Goal: Information Seeking & Learning: Learn about a topic

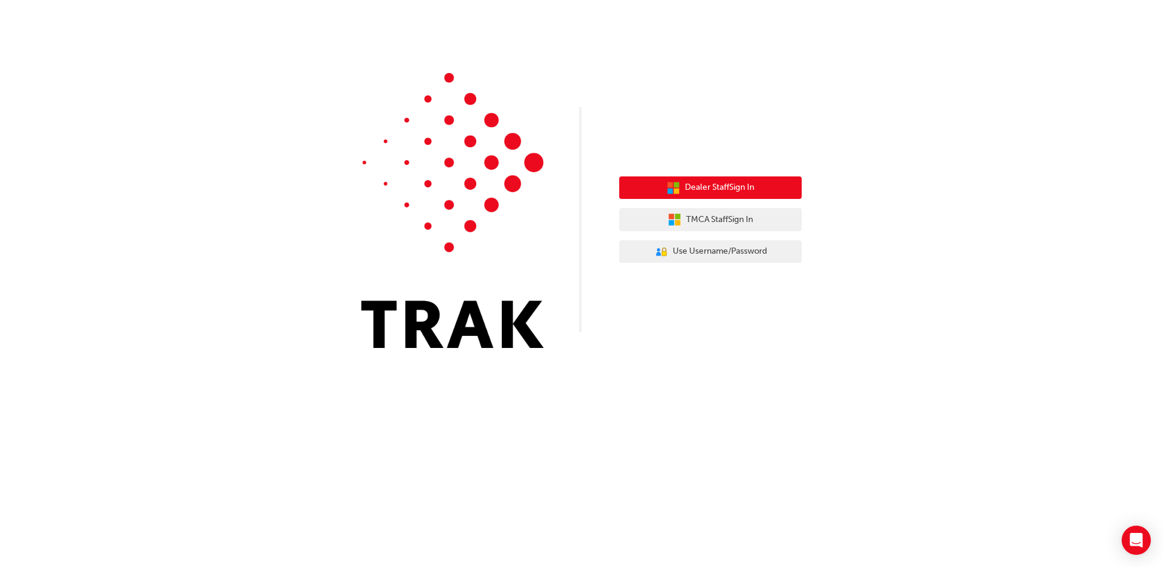
click at [713, 183] on span "Dealer Staff Sign In" at bounding box center [719, 188] width 69 height 14
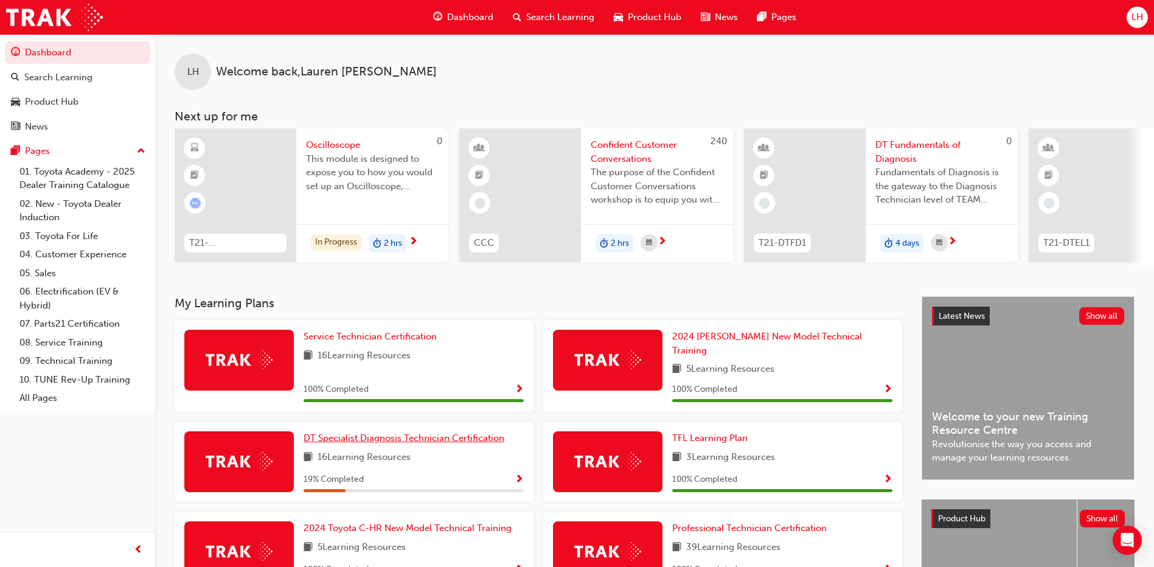
click at [396, 431] on link "DT Specialist Diagnosis Technician Certification" at bounding box center [407, 438] width 206 height 14
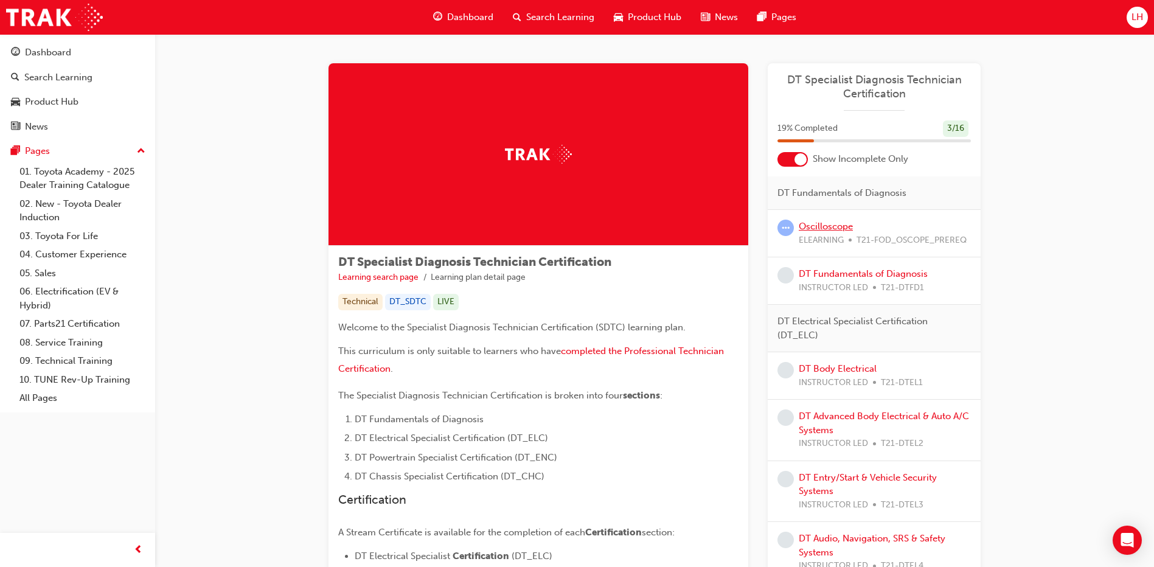
click at [812, 229] on link "Oscilloscope" at bounding box center [826, 226] width 54 height 11
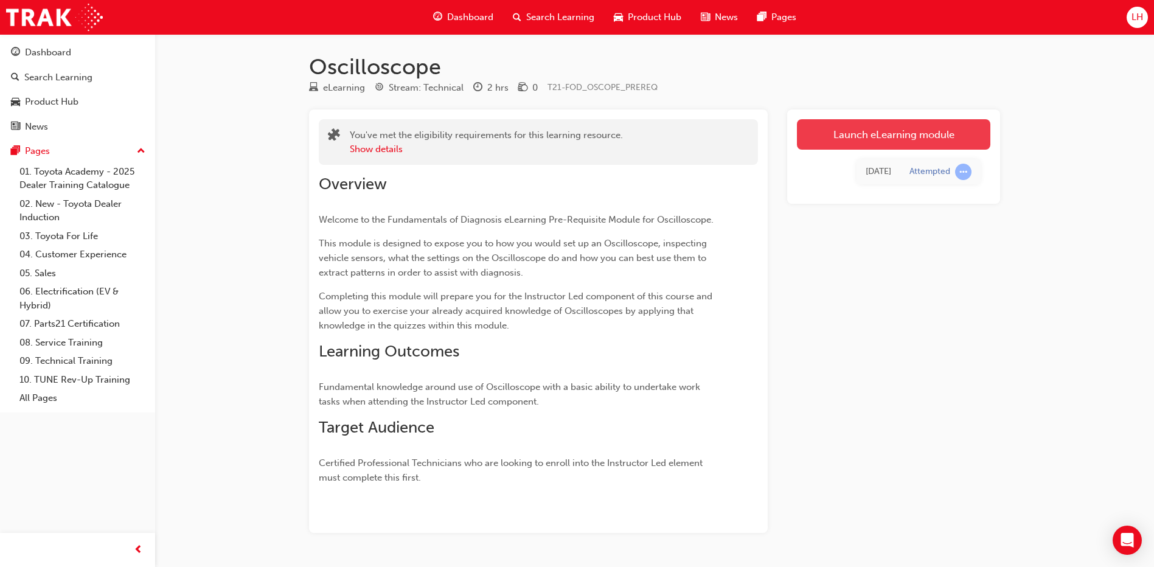
click at [907, 128] on link "Launch eLearning module" at bounding box center [893, 134] width 193 height 30
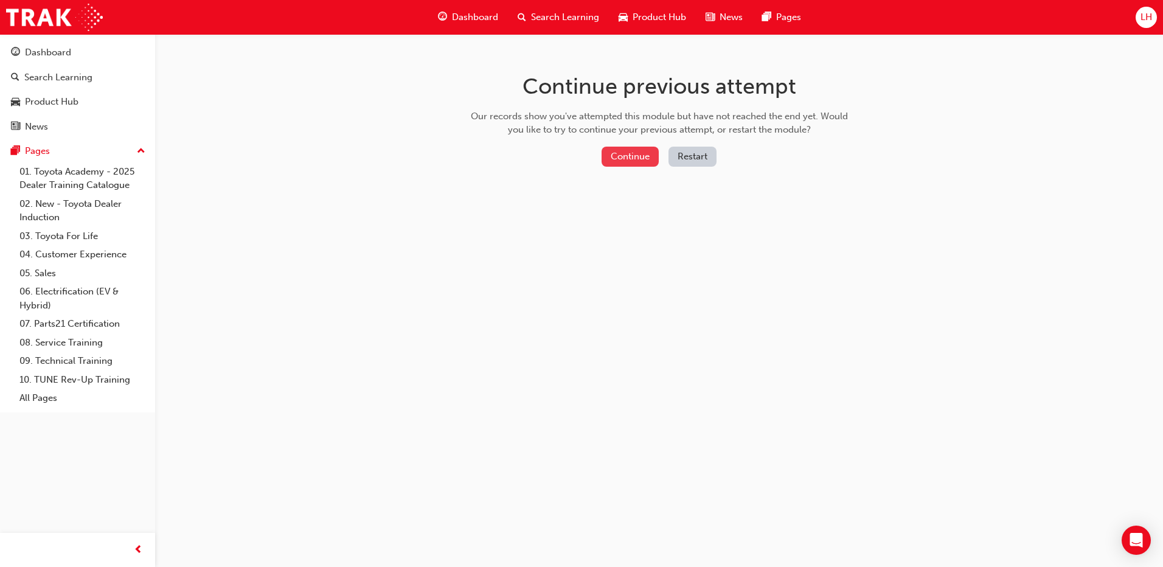
click at [649, 151] on button "Continue" at bounding box center [630, 157] width 57 height 20
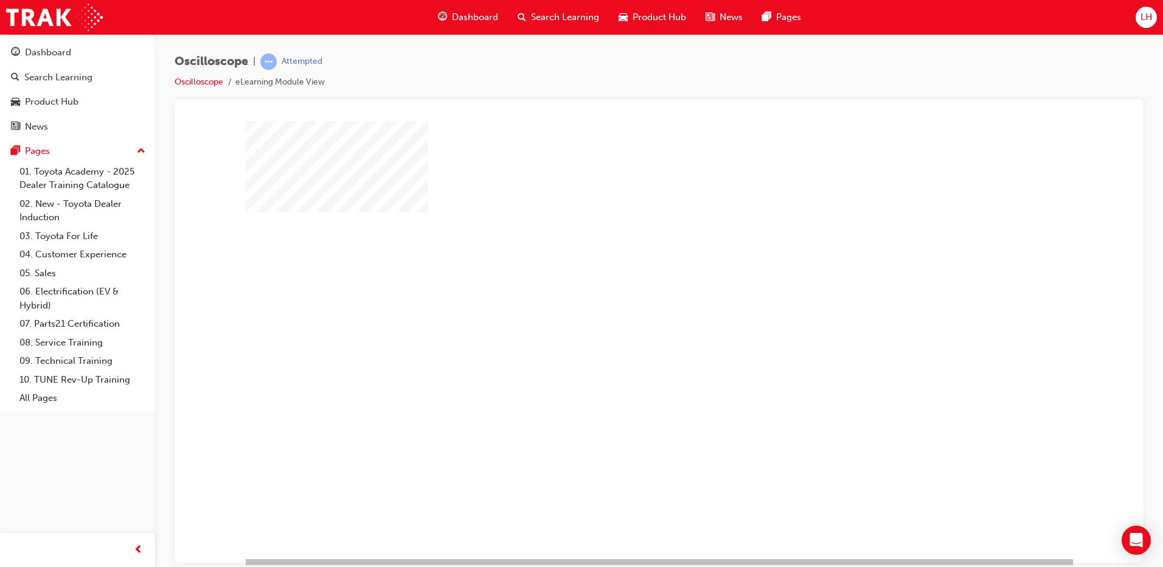
click at [624, 304] on div "play" at bounding box center [624, 304] width 0 height 0
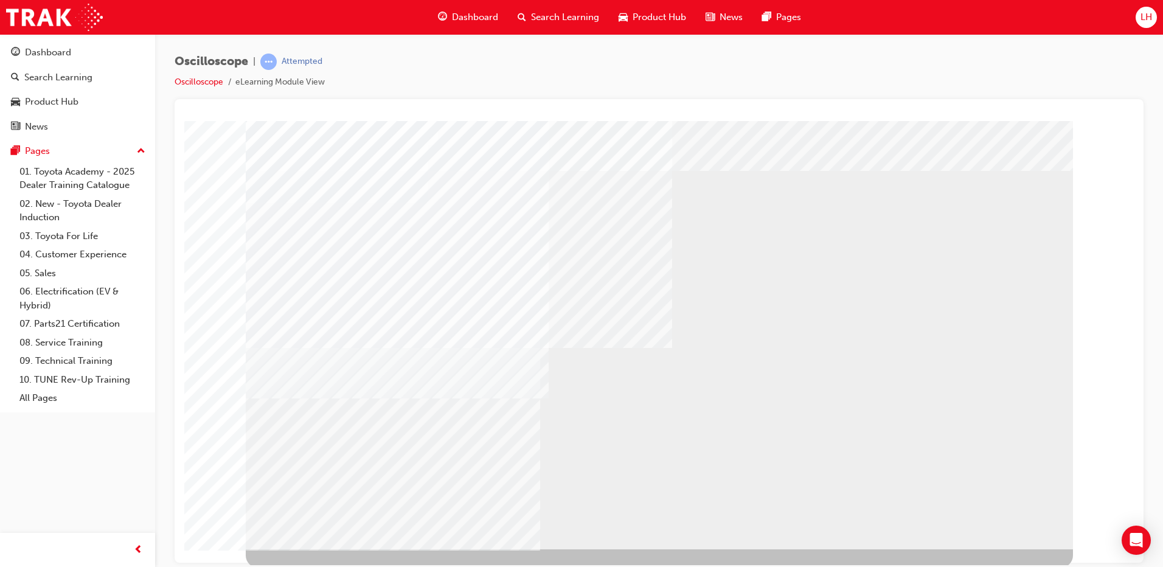
scroll to position [12, 0]
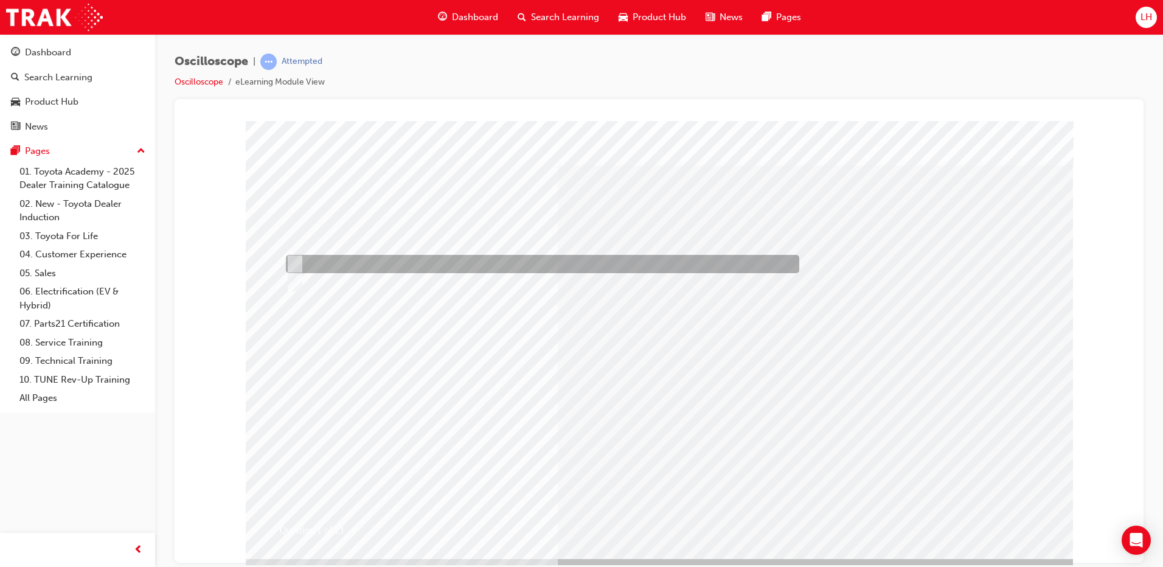
click at [319, 257] on div at bounding box center [540, 264] width 514 height 18
radio input "true"
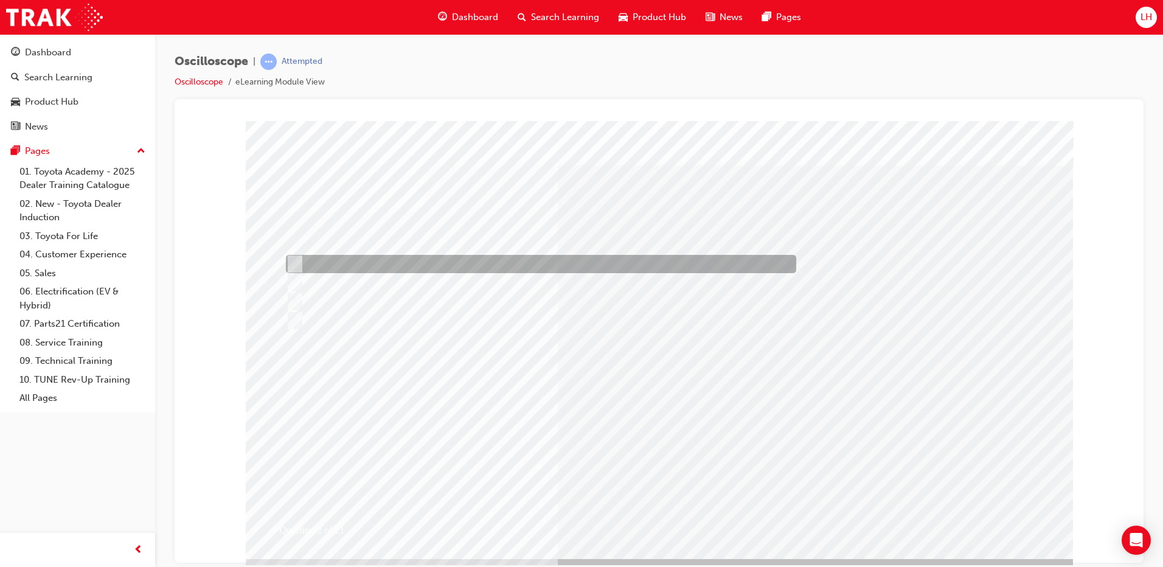
click at [439, 262] on div at bounding box center [538, 264] width 510 height 18
radio input "true"
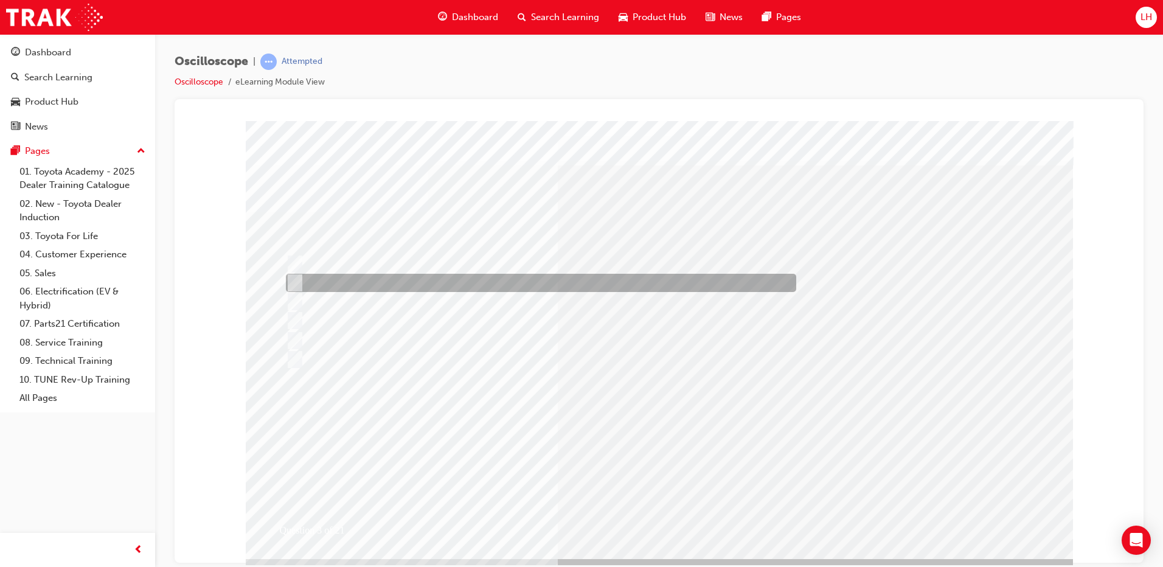
click at [435, 285] on div at bounding box center [538, 283] width 510 height 18
radio input "true"
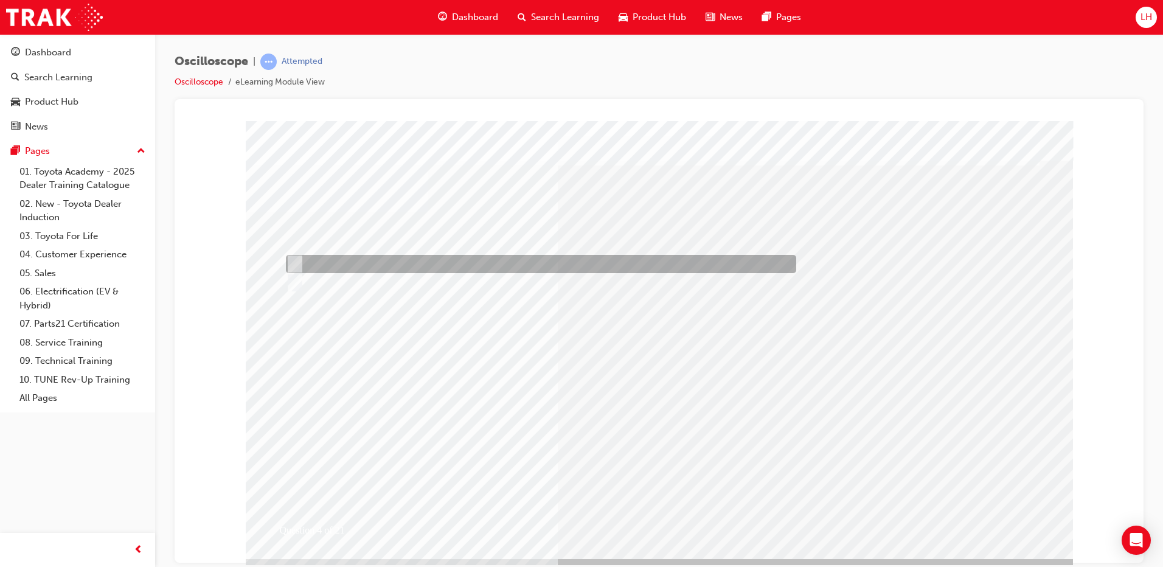
click at [419, 261] on div at bounding box center [538, 264] width 510 height 18
radio input "true"
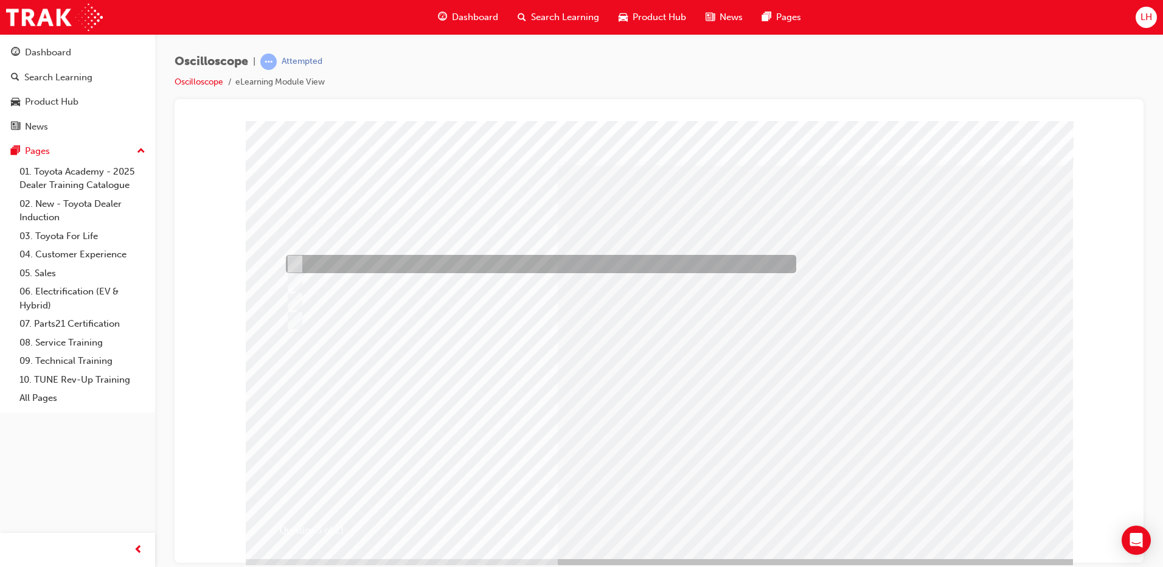
click at [416, 260] on div at bounding box center [538, 264] width 510 height 18
radio input "true"
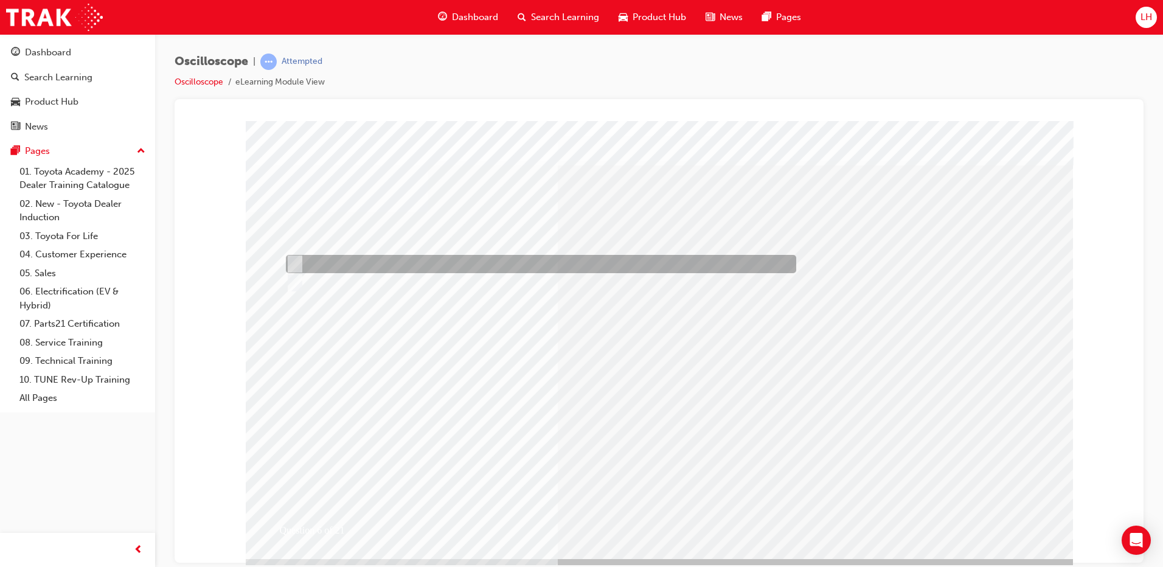
click at [360, 258] on div at bounding box center [538, 264] width 510 height 18
radio input "true"
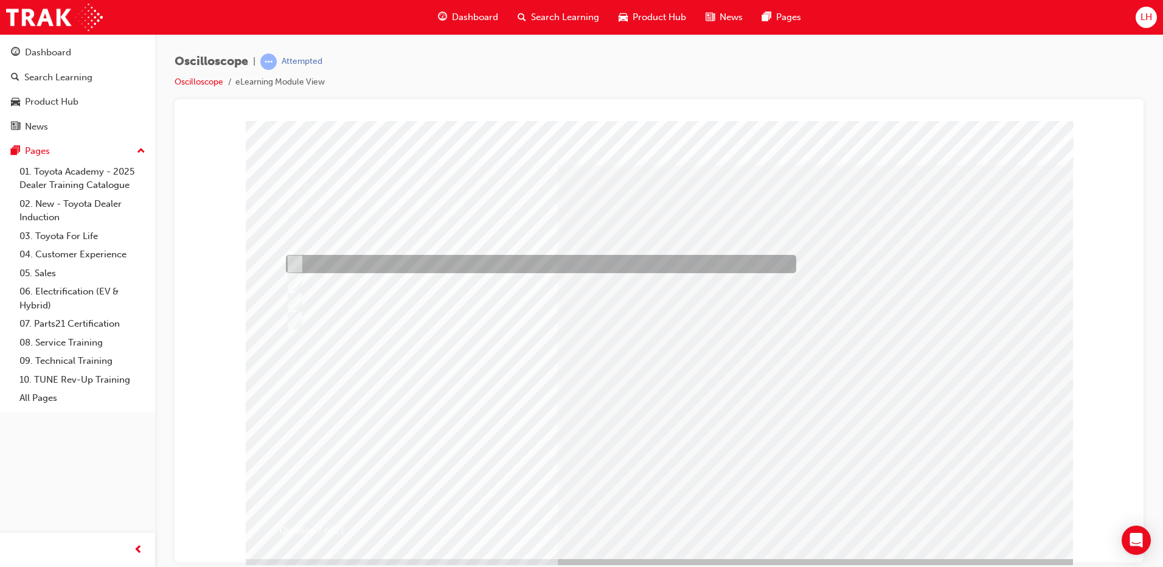
click at [426, 262] on div at bounding box center [538, 264] width 510 height 18
radio input "true"
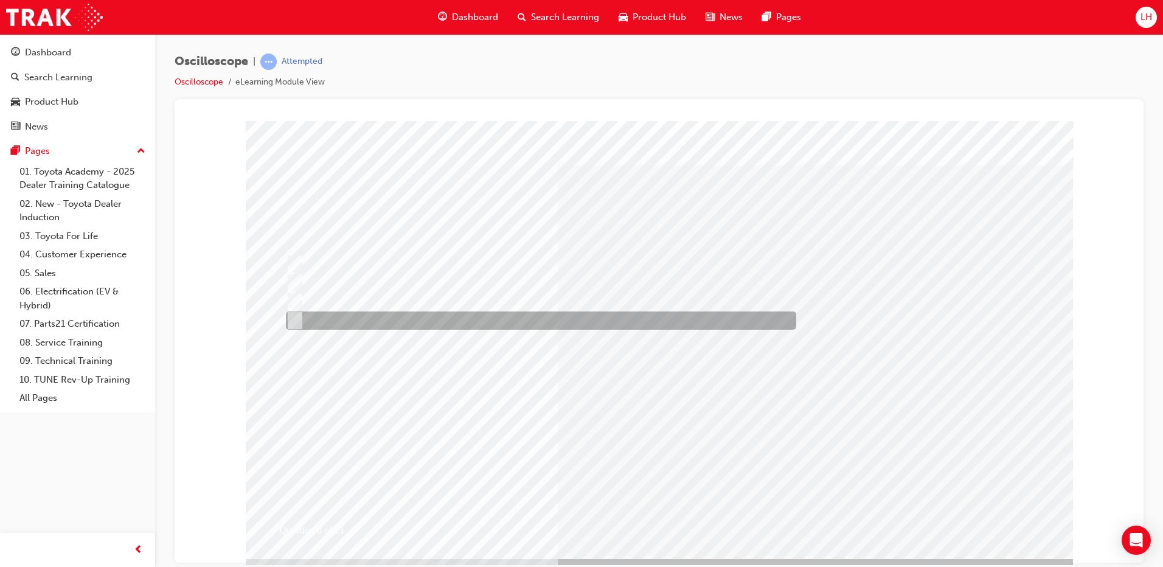
click at [437, 327] on div at bounding box center [538, 321] width 510 height 18
radio input "true"
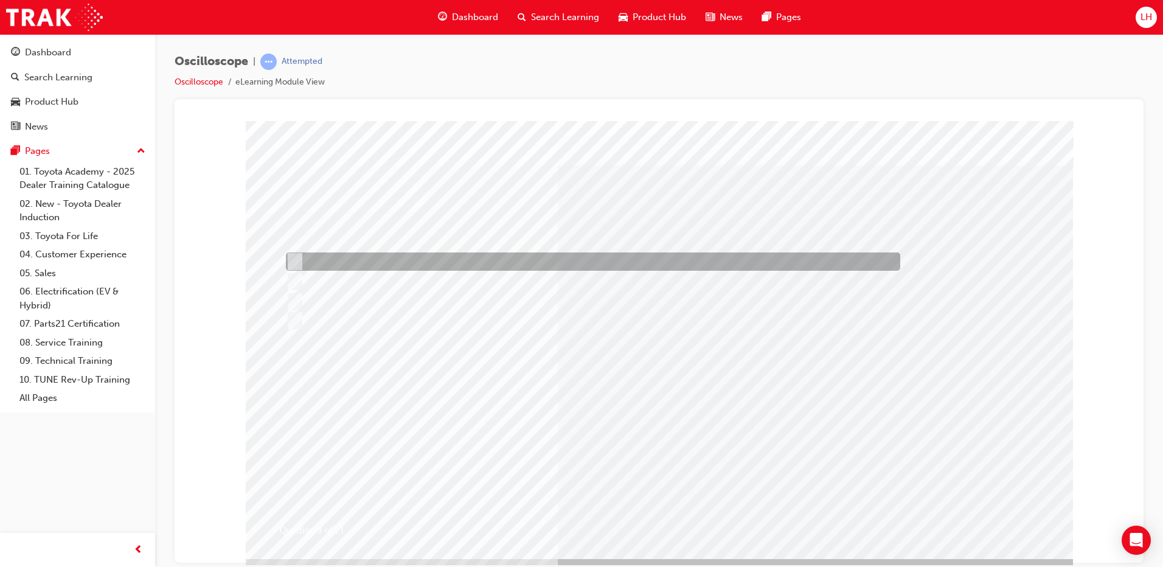
click at [447, 260] on div at bounding box center [590, 262] width 615 height 18
radio input "true"
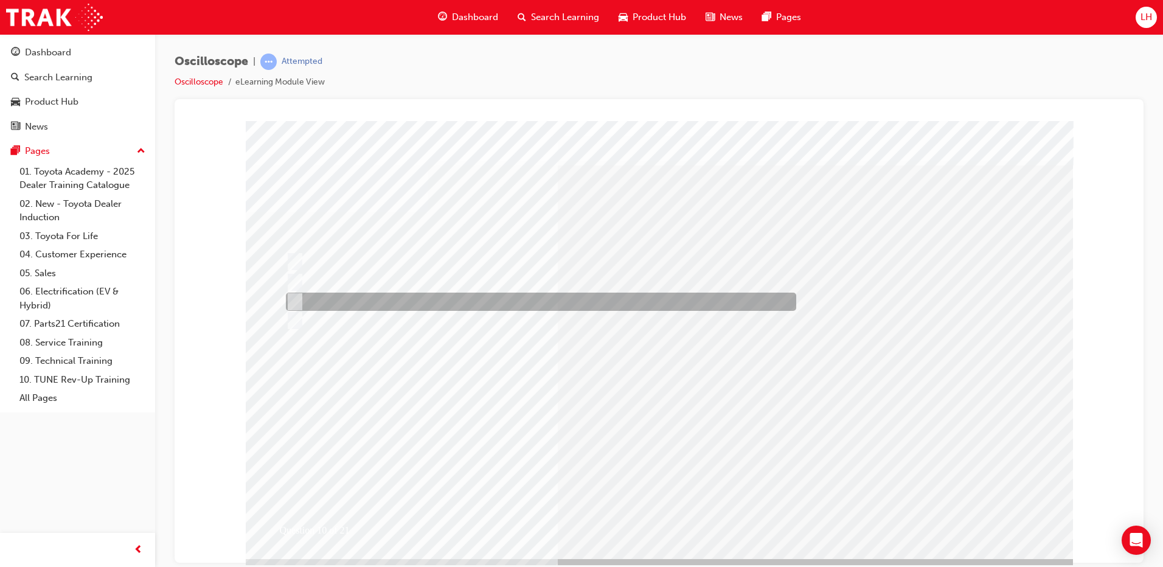
click at [437, 304] on div at bounding box center [538, 302] width 510 height 18
radio input "true"
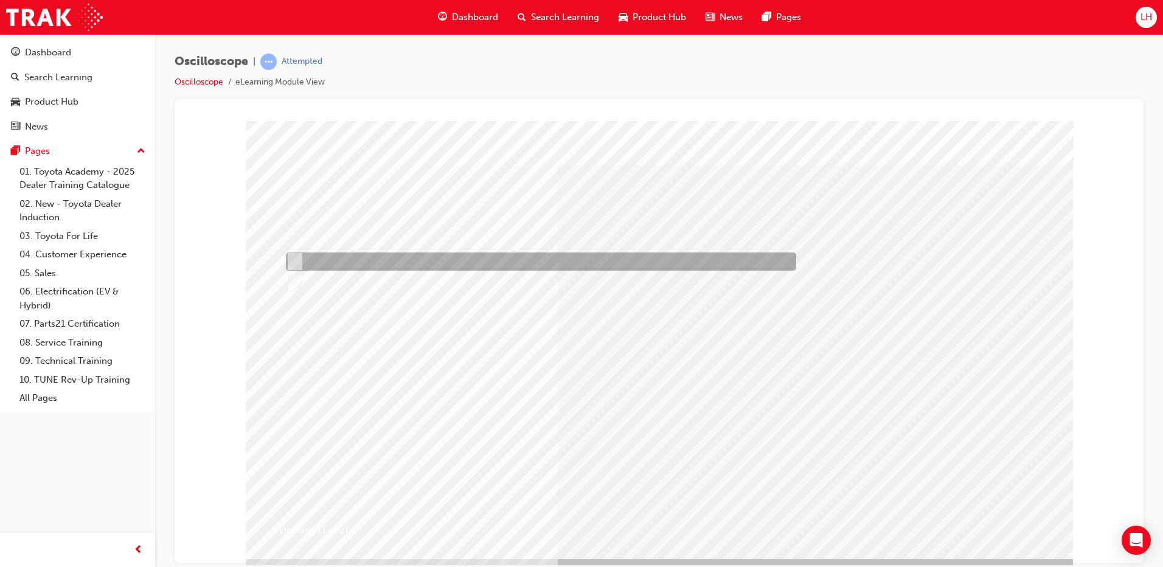
click at [322, 261] on div at bounding box center [538, 262] width 510 height 18
radio input "true"
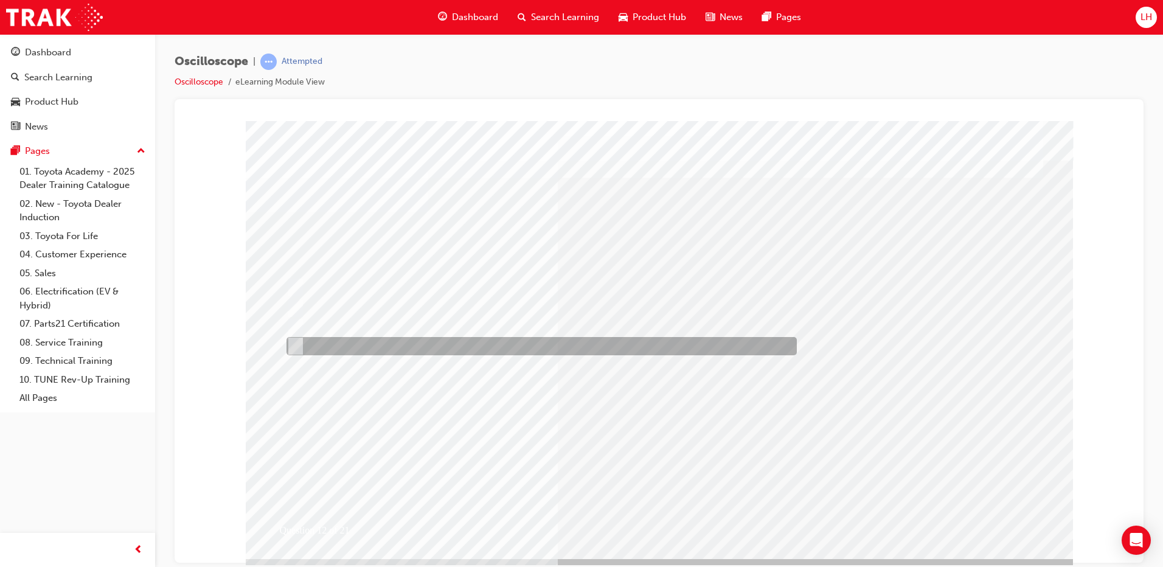
click at [442, 342] on div at bounding box center [539, 346] width 510 height 18
radio input "true"
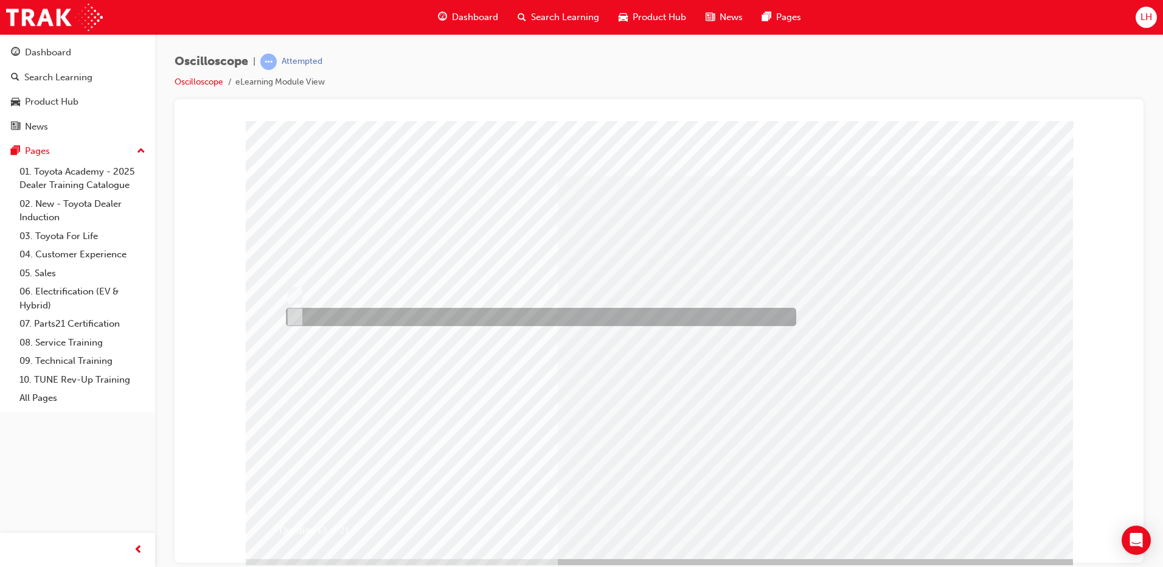
click at [404, 316] on div at bounding box center [538, 317] width 510 height 18
radio input "true"
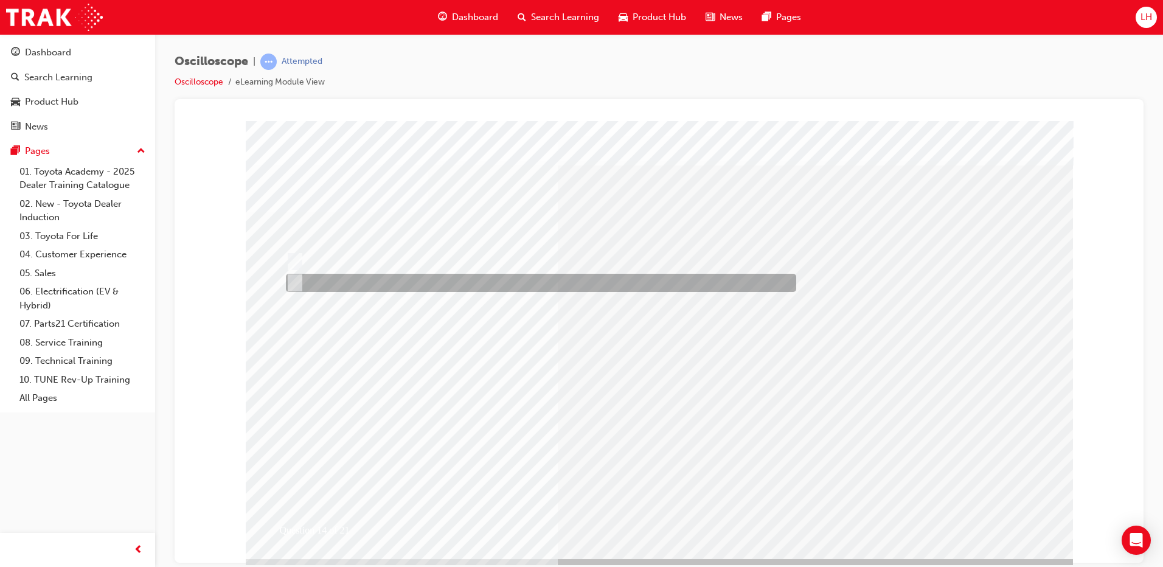
click at [374, 283] on div at bounding box center [538, 283] width 510 height 18
radio input "true"
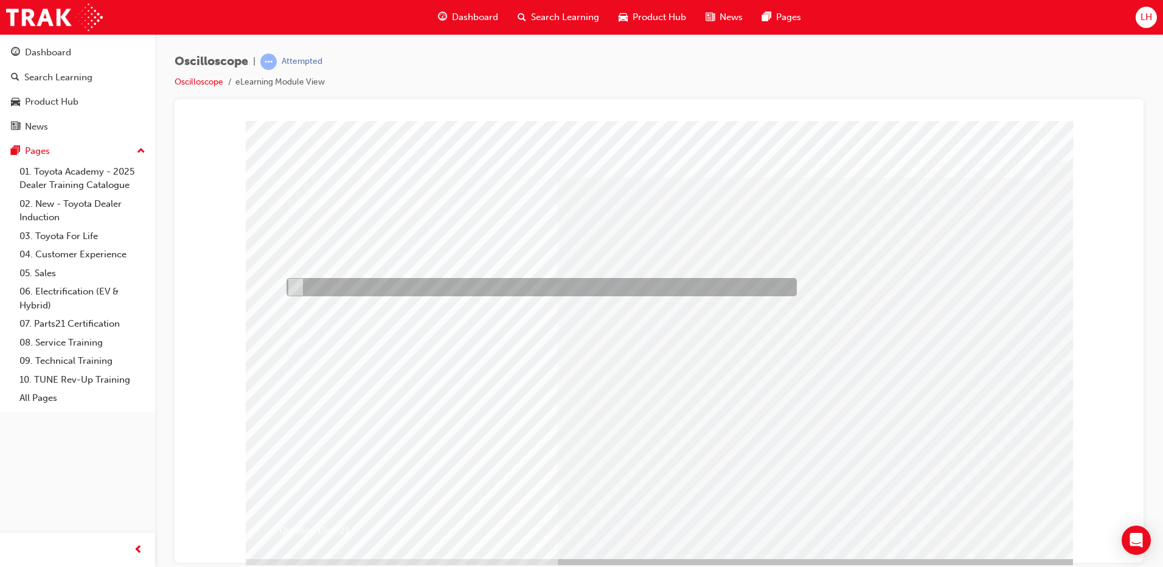
click at [394, 292] on div at bounding box center [539, 287] width 510 height 18
radio input "true"
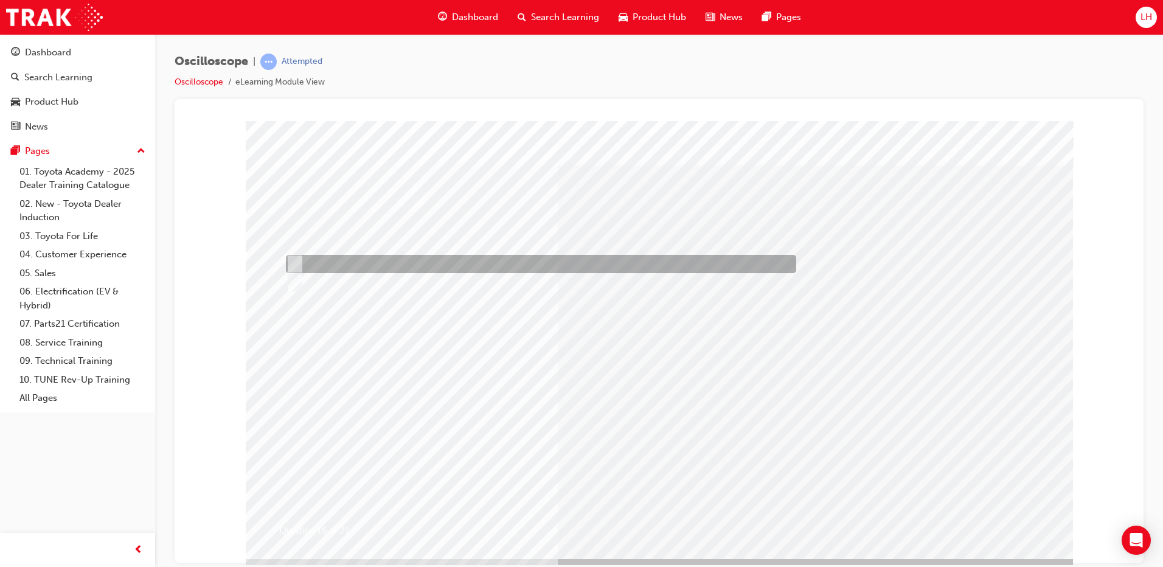
click at [369, 264] on div at bounding box center [538, 264] width 510 height 18
radio input "true"
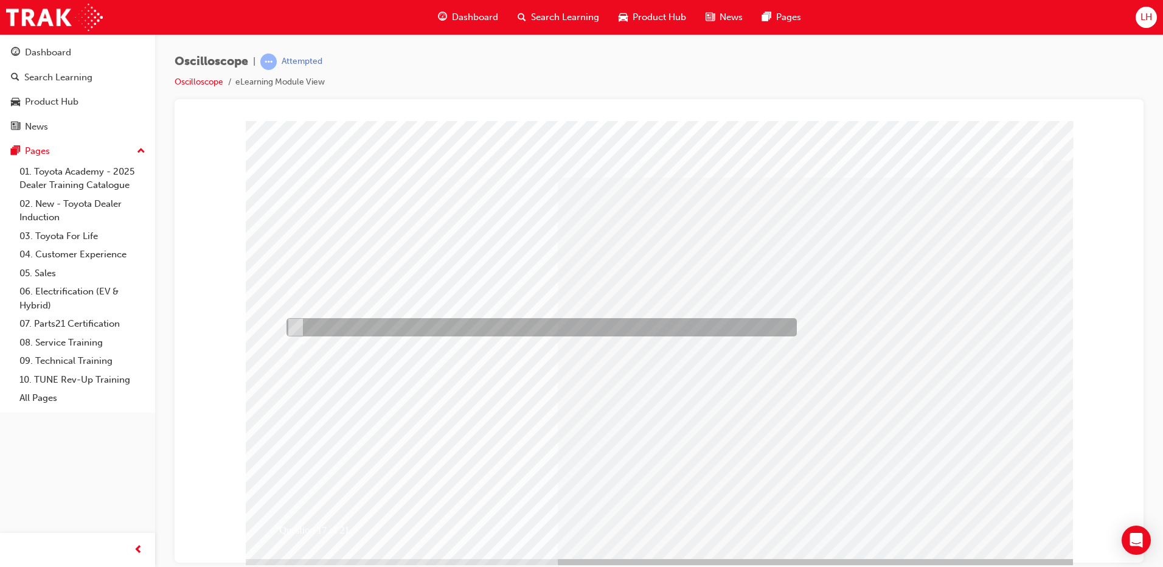
click at [411, 326] on div at bounding box center [539, 327] width 510 height 18
radio input "true"
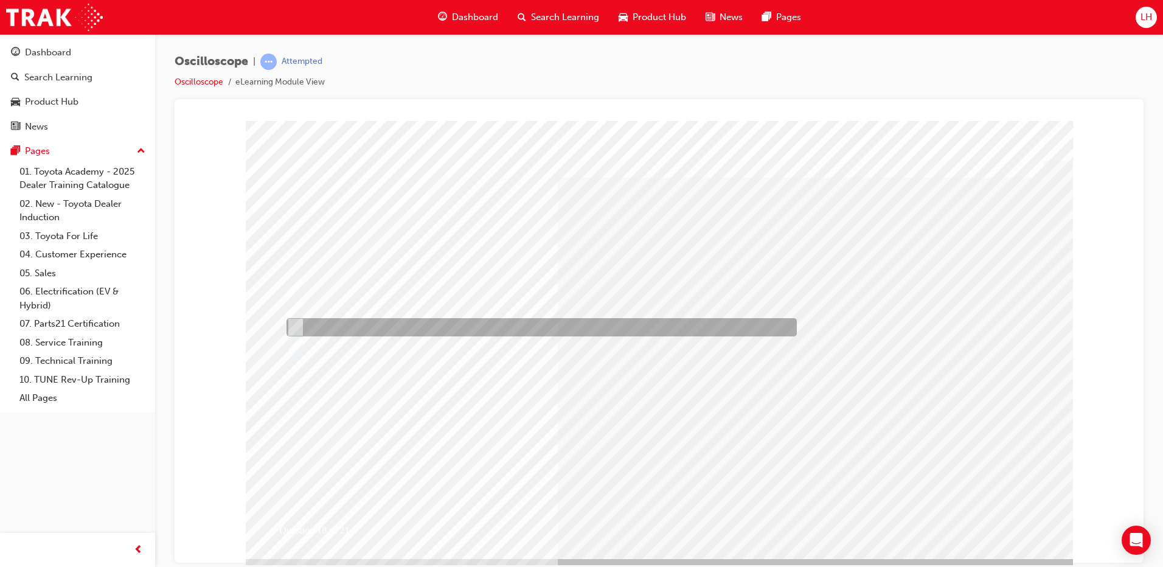
click at [319, 329] on div at bounding box center [539, 327] width 510 height 18
radio input "true"
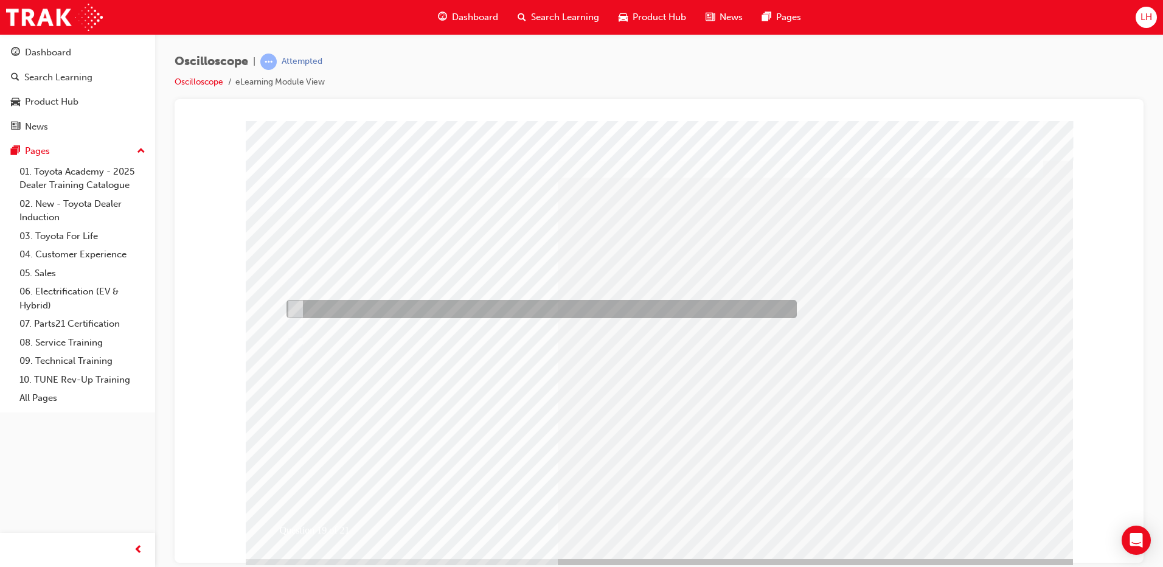
click at [370, 308] on div at bounding box center [539, 309] width 510 height 18
radio input "true"
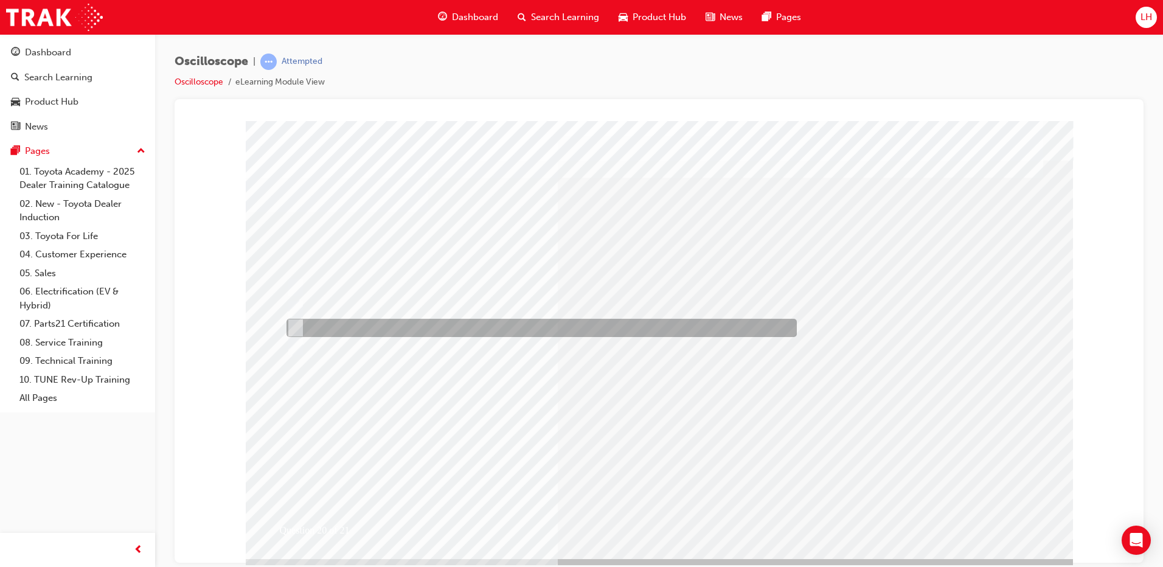
click at [495, 321] on div at bounding box center [539, 328] width 510 height 18
radio input "true"
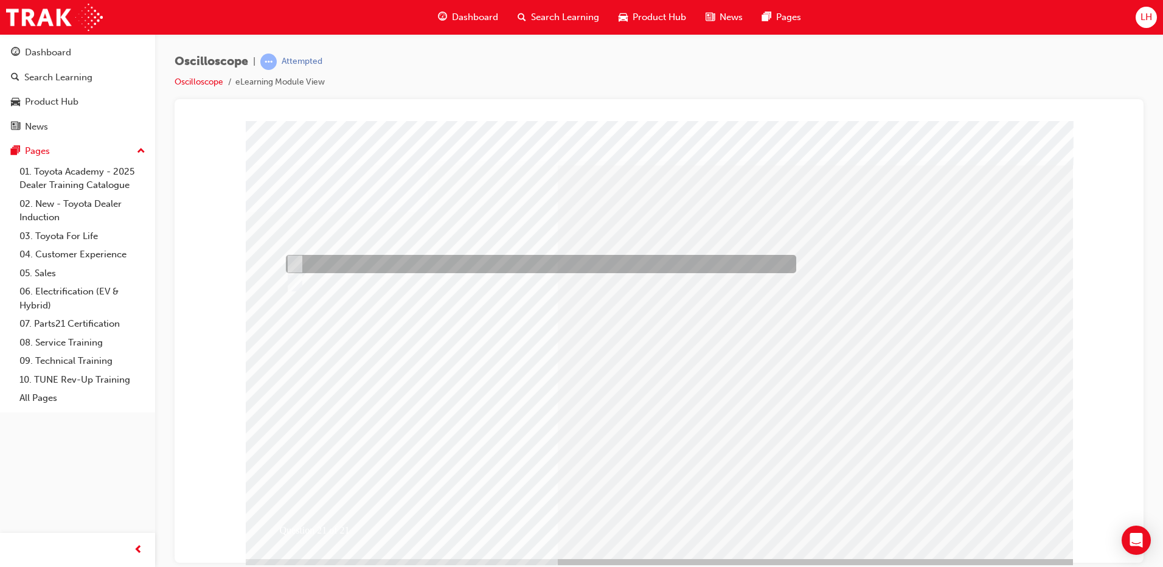
click at [389, 264] on div at bounding box center [538, 264] width 510 height 18
radio input "true"
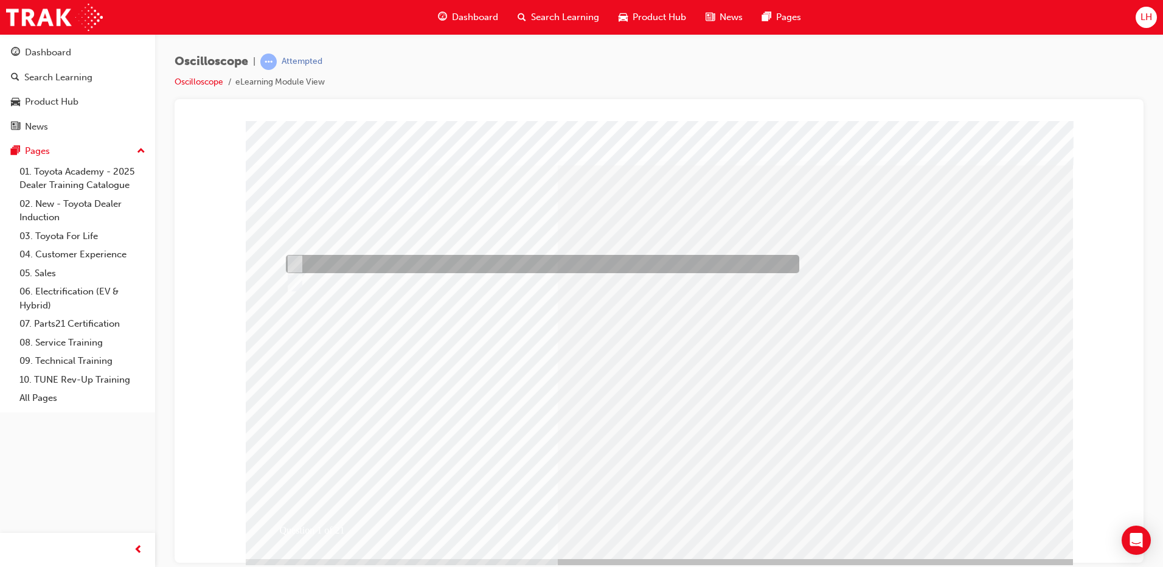
click at [364, 260] on div at bounding box center [540, 264] width 514 height 18
radio input "true"
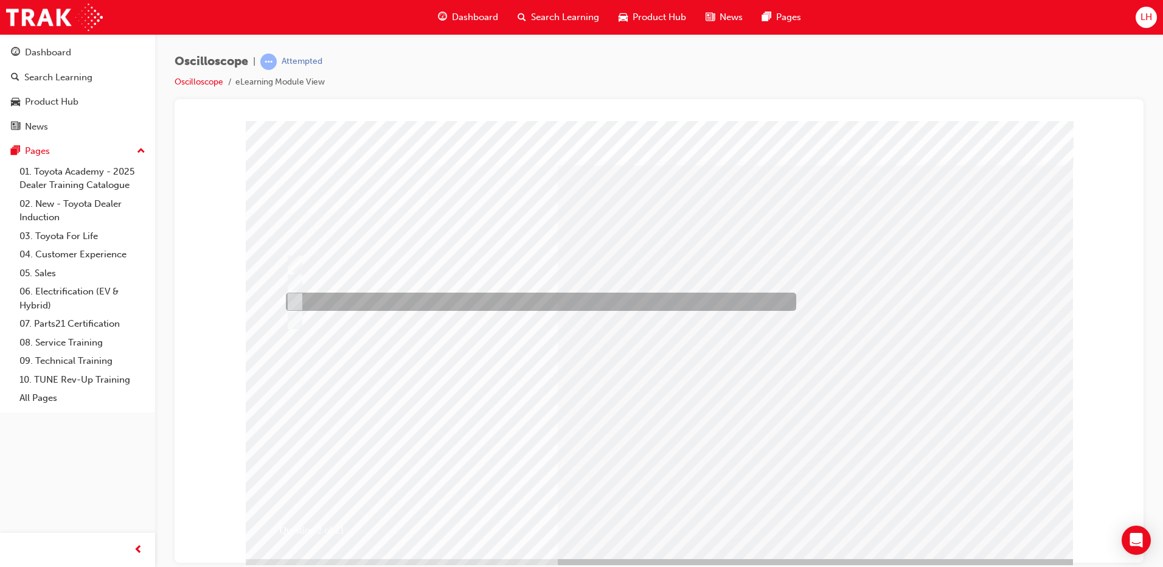
click at [419, 299] on div at bounding box center [538, 302] width 510 height 18
radio input "true"
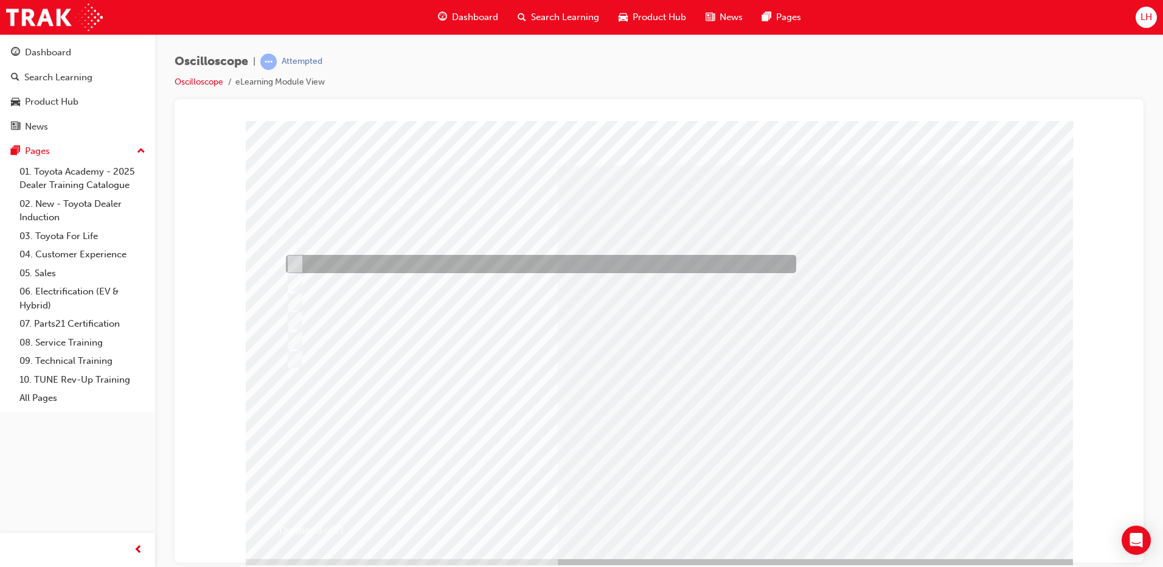
click at [403, 255] on div at bounding box center [538, 264] width 510 height 18
radio input "true"
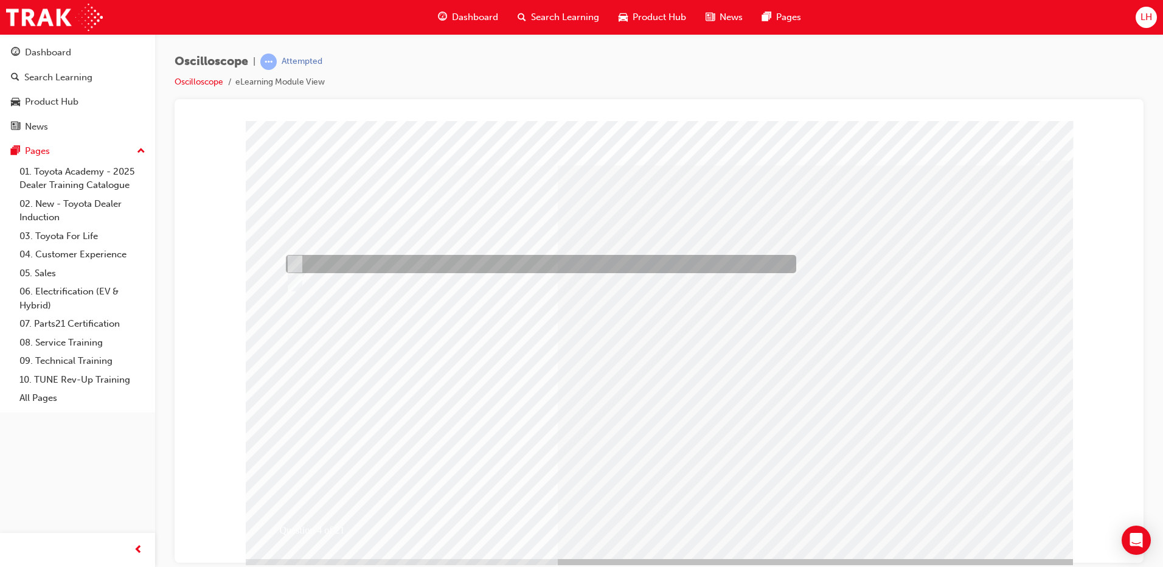
click at [357, 265] on div at bounding box center [538, 264] width 510 height 18
radio input "true"
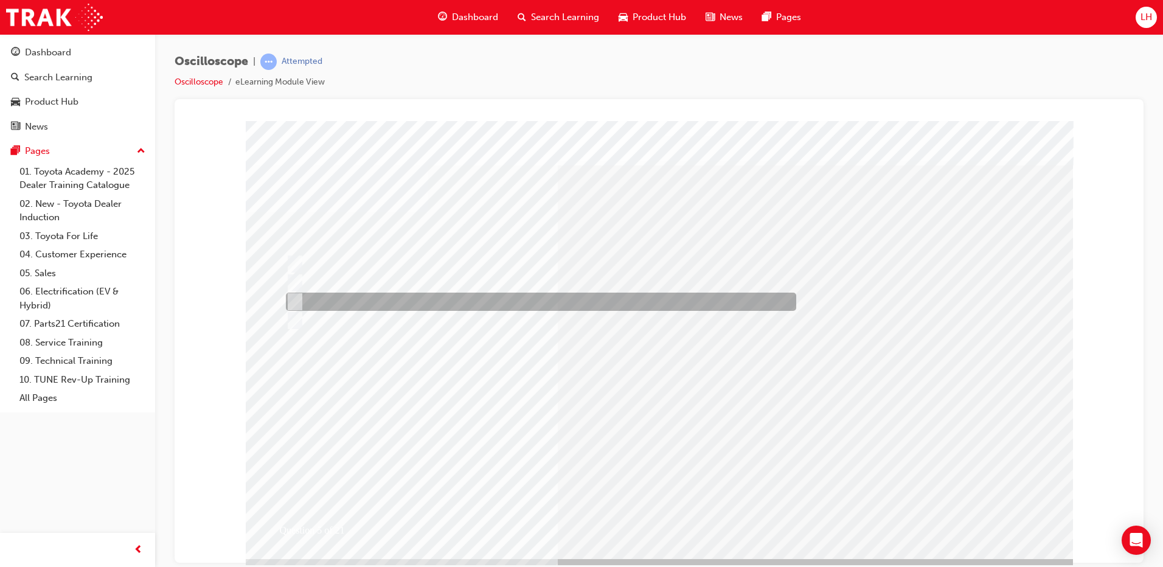
click at [328, 297] on div at bounding box center [538, 302] width 510 height 18
radio input "true"
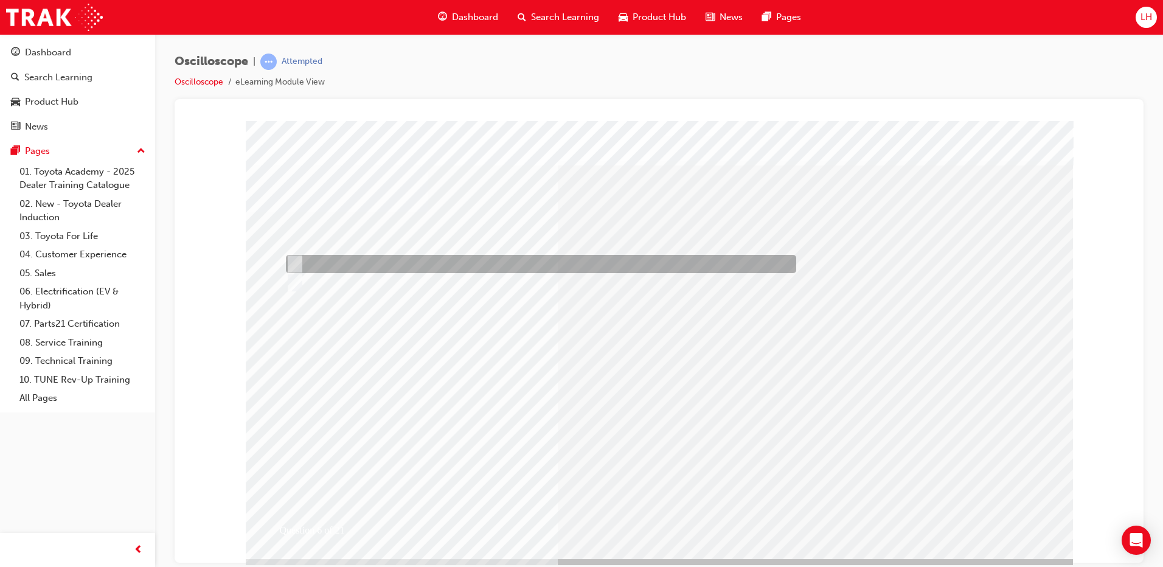
click at [340, 262] on div at bounding box center [538, 264] width 510 height 18
radio input "true"
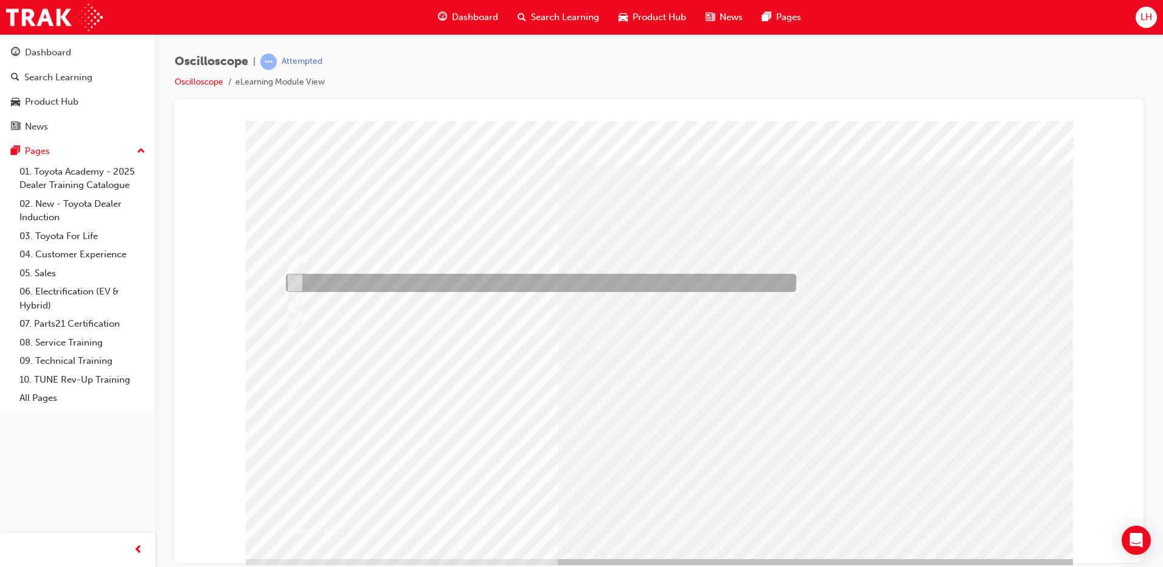
click at [531, 287] on div at bounding box center [538, 283] width 510 height 18
radio input "true"
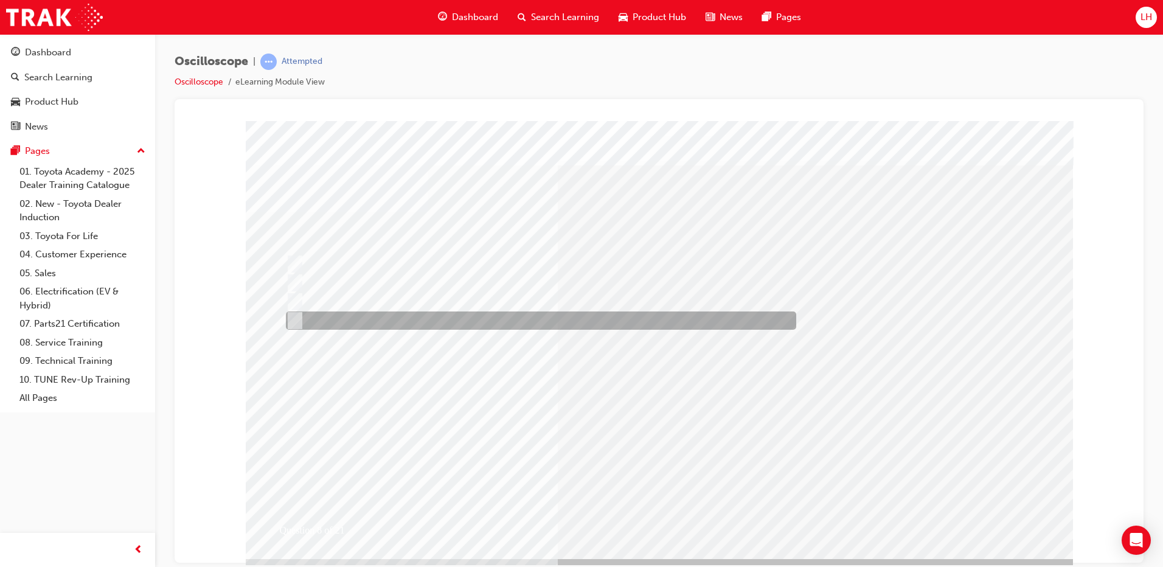
click at [481, 324] on div at bounding box center [538, 321] width 510 height 18
radio input "true"
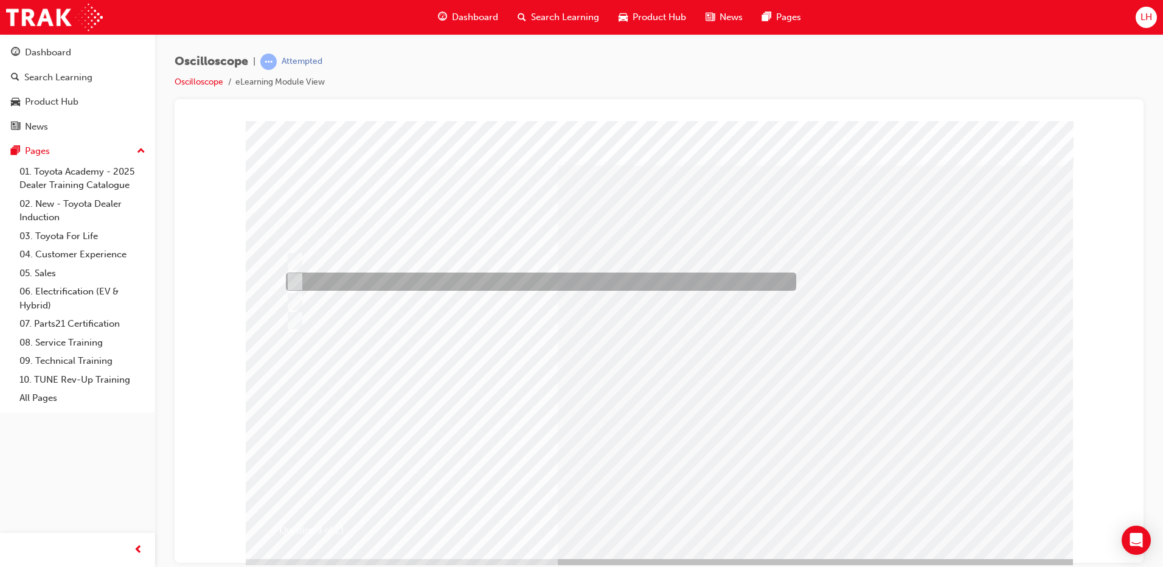
click at [442, 281] on div at bounding box center [538, 282] width 510 height 18
radio input "true"
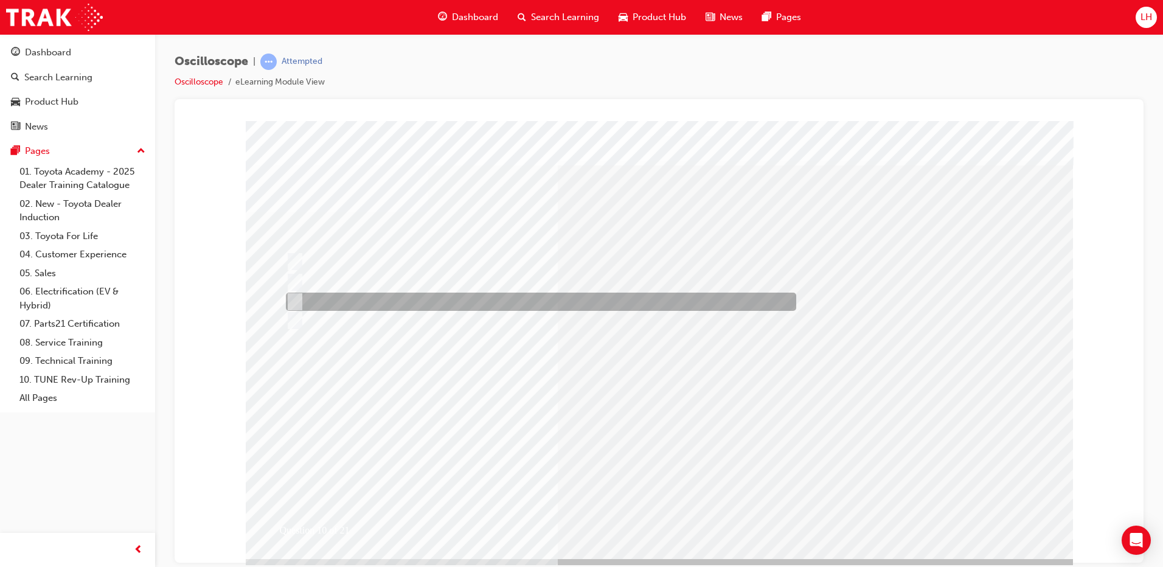
click at [435, 295] on div at bounding box center [538, 302] width 510 height 18
radio input "true"
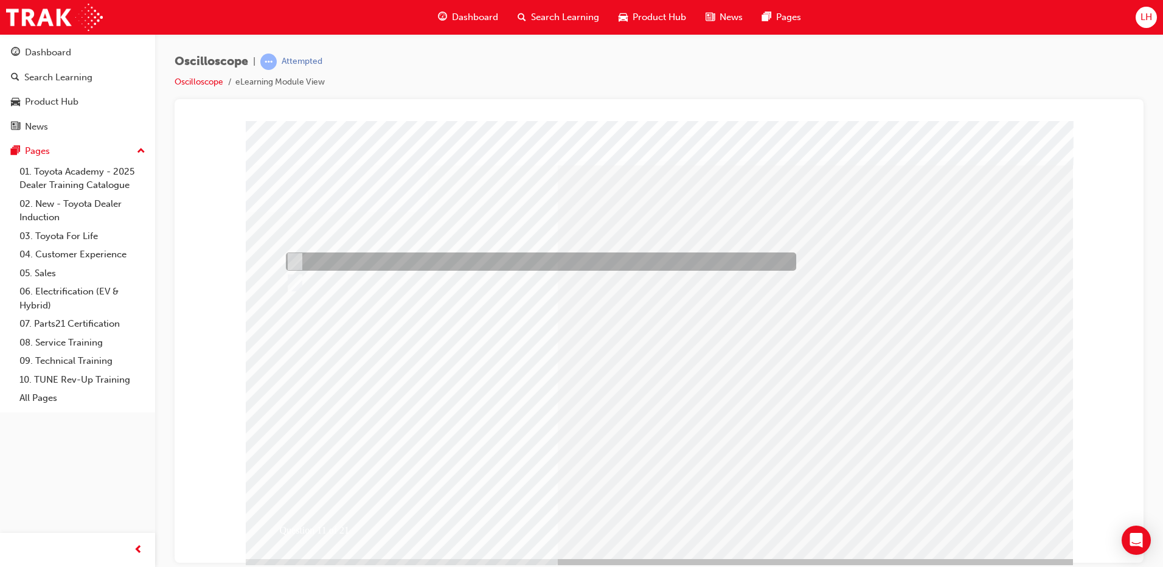
click at [474, 259] on div at bounding box center [538, 262] width 510 height 18
radio input "true"
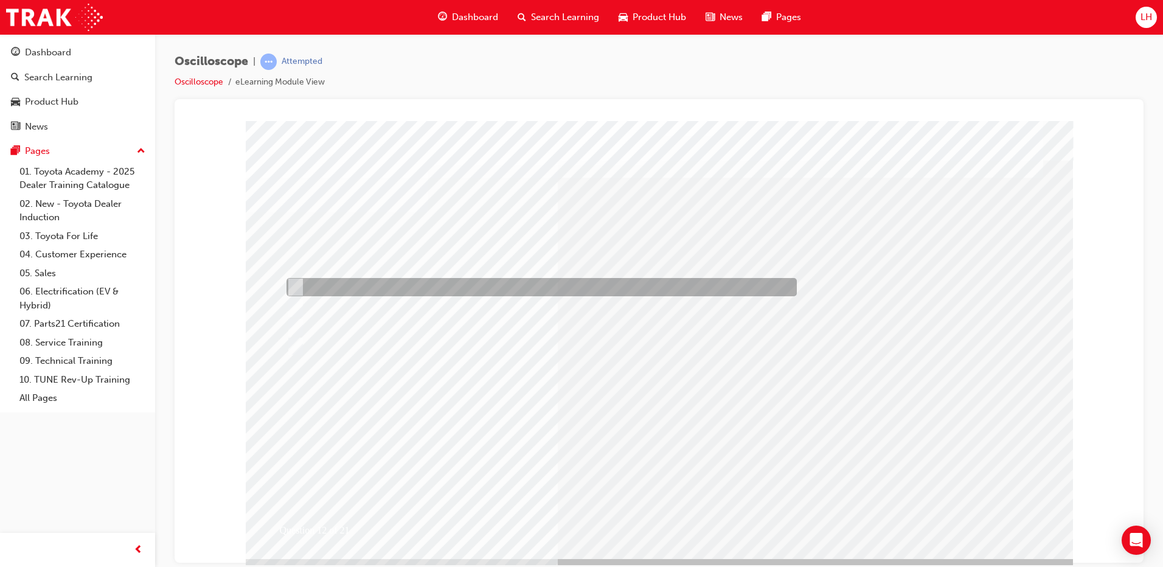
click at [422, 284] on div at bounding box center [539, 287] width 510 height 18
radio input "true"
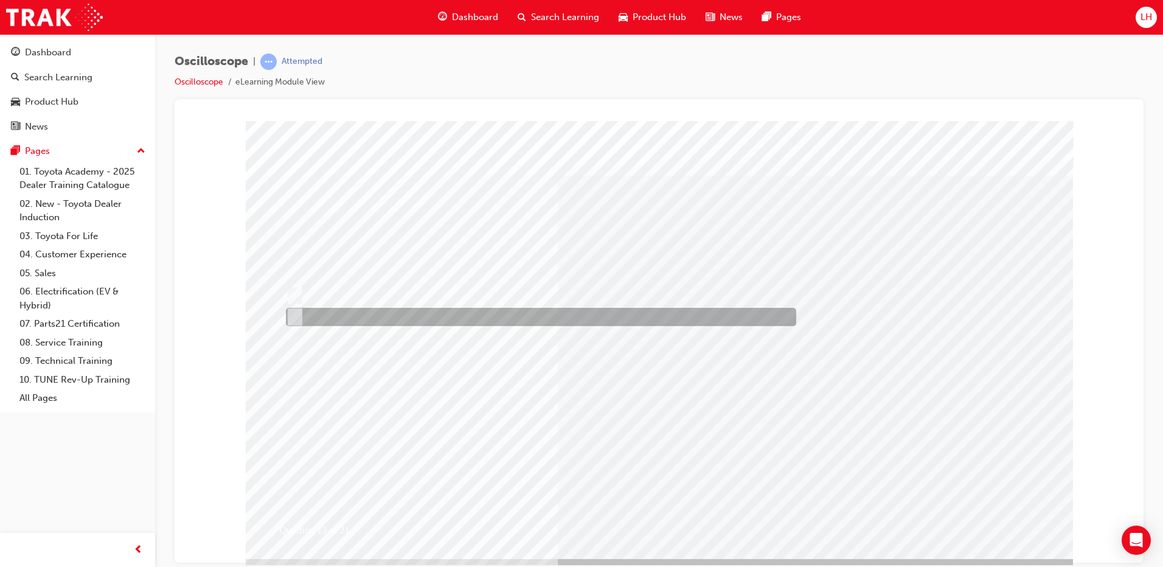
click at [460, 324] on div at bounding box center [538, 317] width 510 height 18
radio input "true"
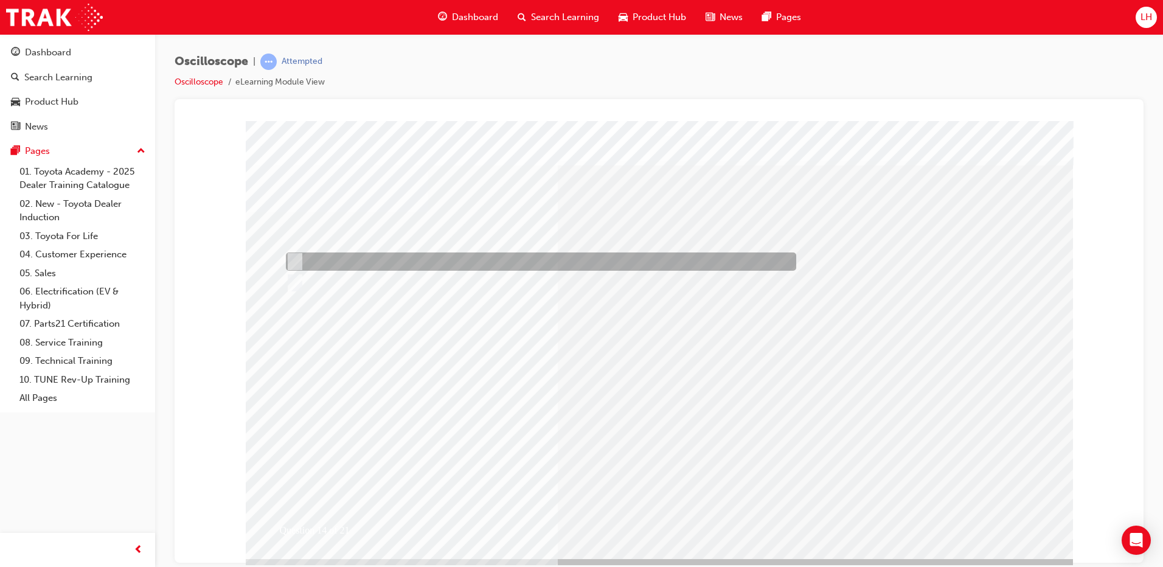
click at [409, 266] on div at bounding box center [538, 262] width 510 height 18
radio input "true"
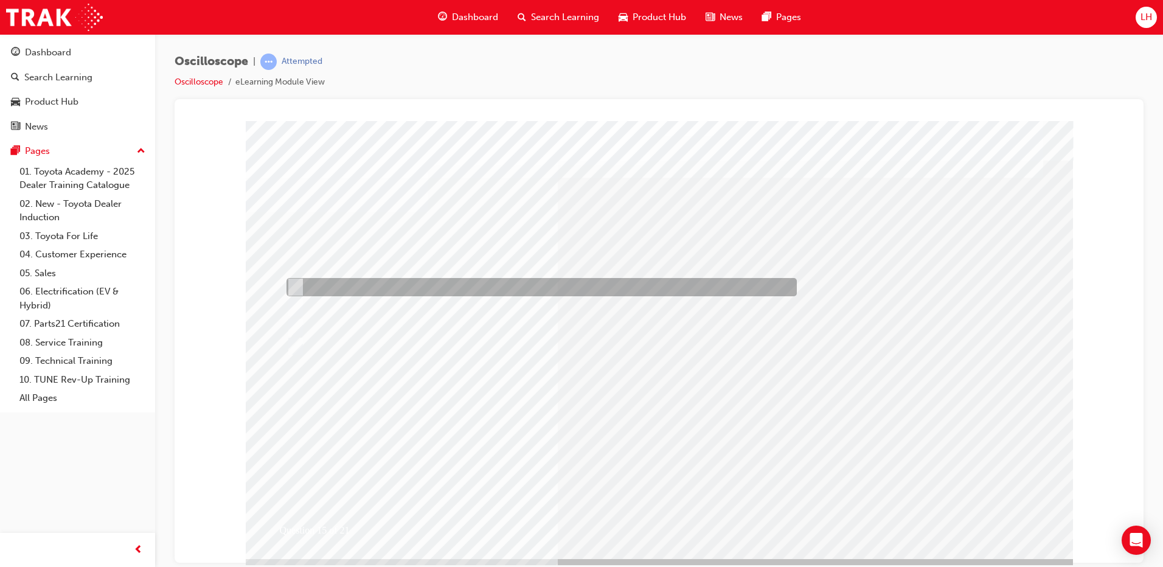
click at [489, 294] on div at bounding box center [539, 287] width 510 height 18
radio input "true"
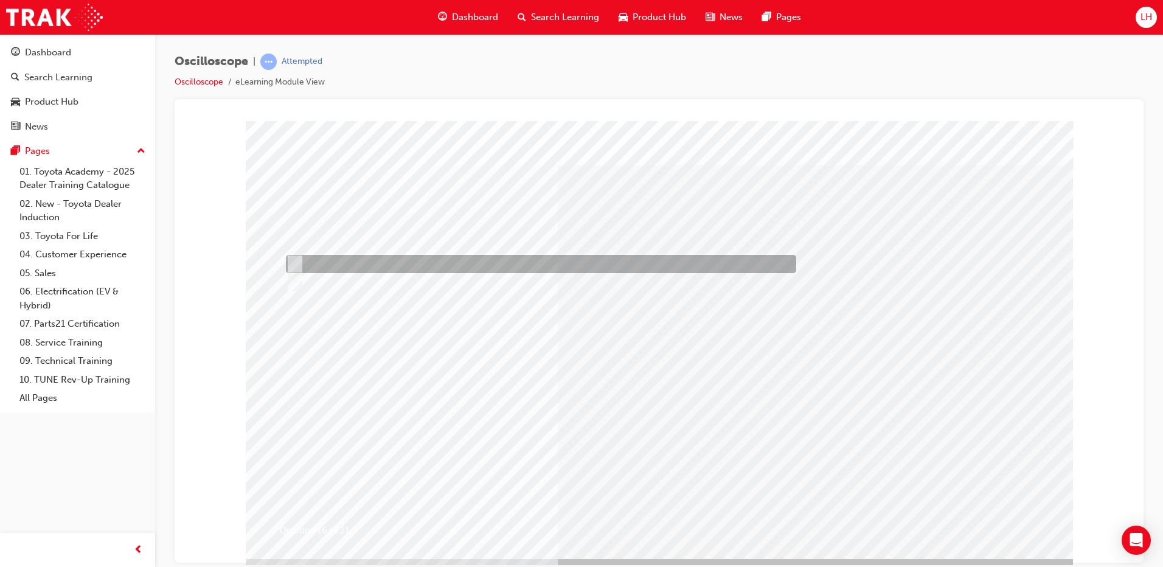
click at [426, 260] on div at bounding box center [538, 264] width 510 height 18
radio input "true"
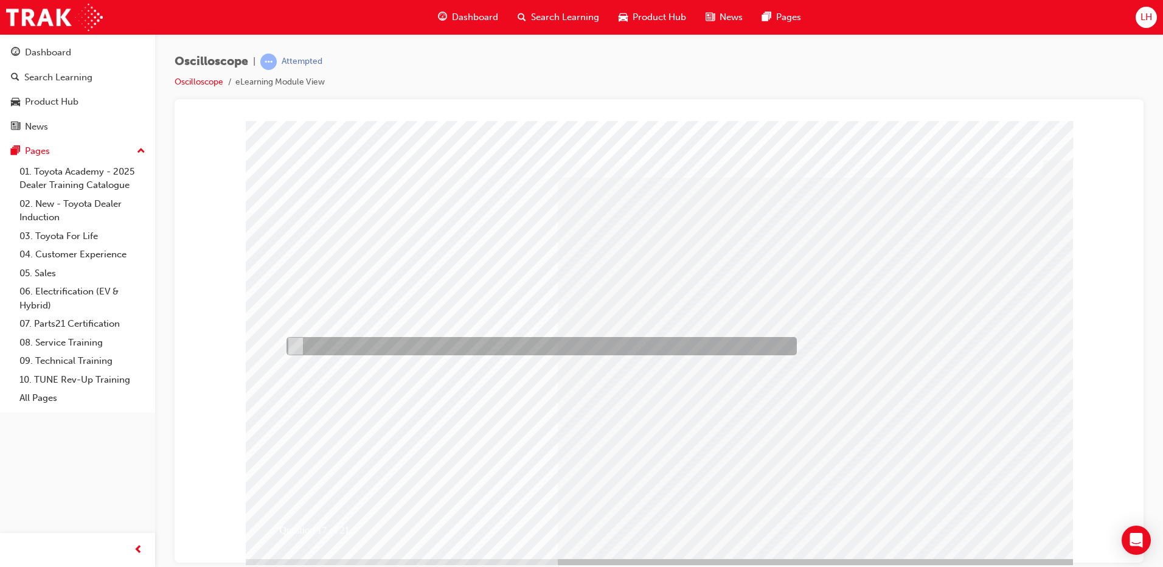
click at [460, 341] on div at bounding box center [539, 346] width 510 height 18
radio input "true"
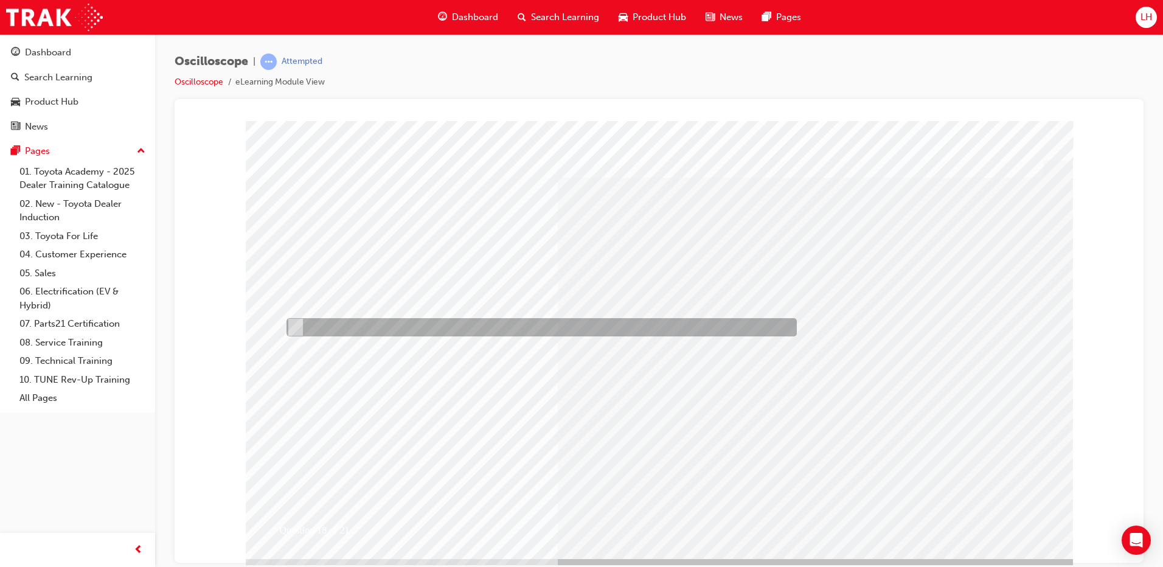
click at [489, 321] on div at bounding box center [539, 327] width 510 height 18
radio input "true"
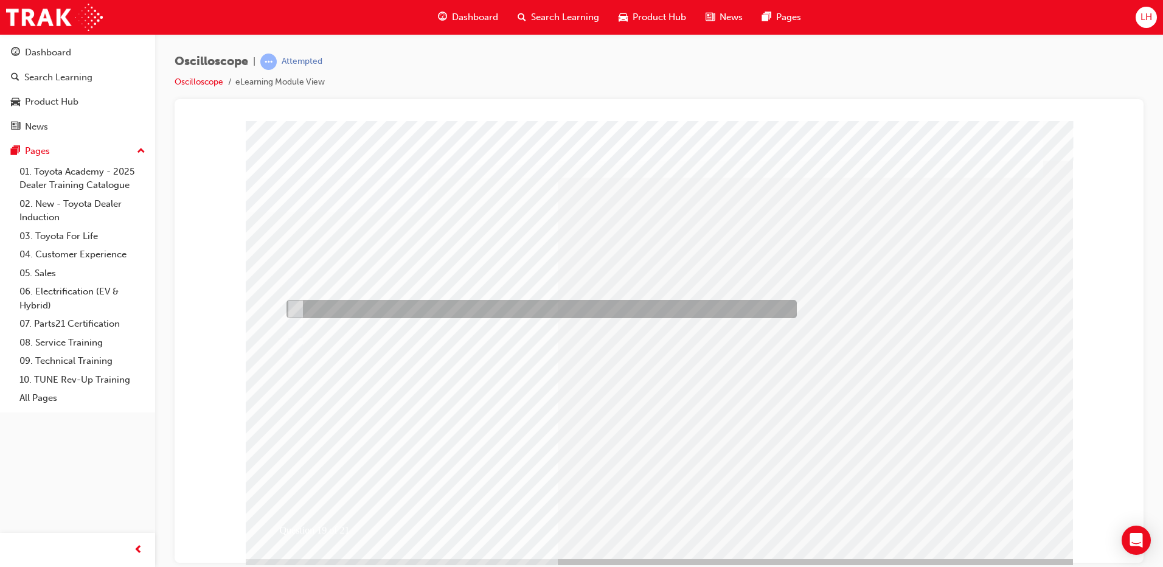
click at [516, 312] on div at bounding box center [539, 309] width 510 height 18
radio input "true"
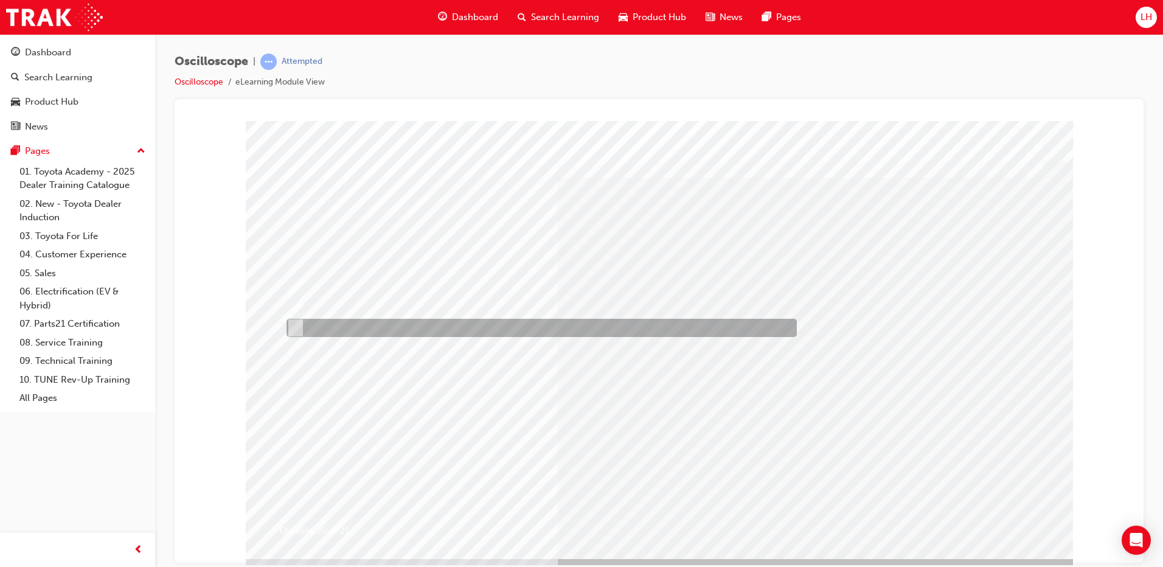
click at [518, 330] on div at bounding box center [539, 328] width 510 height 18
radio input "true"
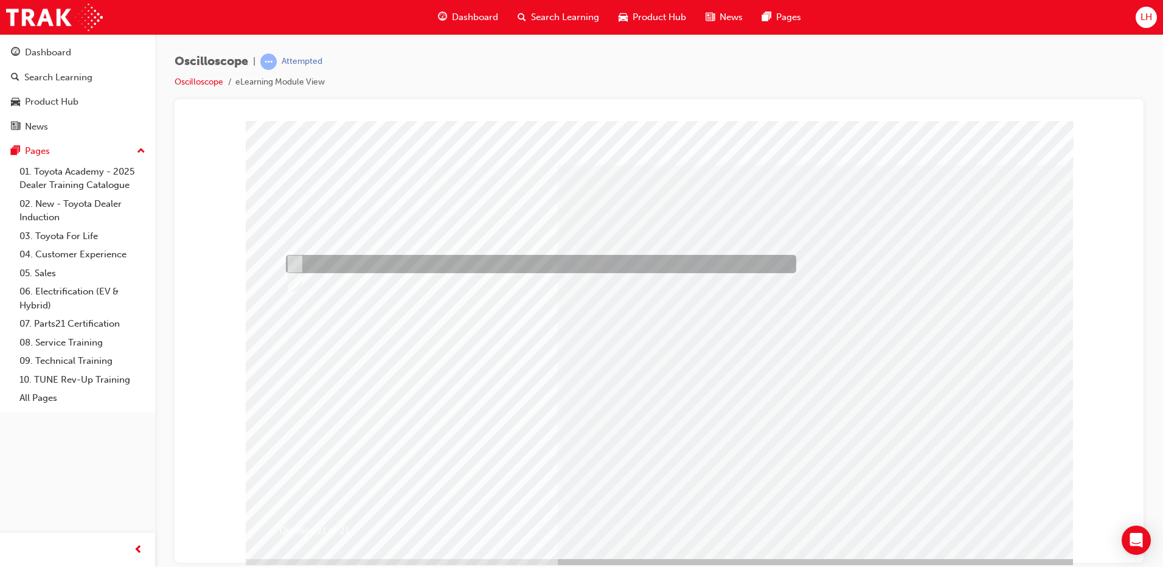
click at [425, 265] on div at bounding box center [538, 264] width 510 height 18
radio input "true"
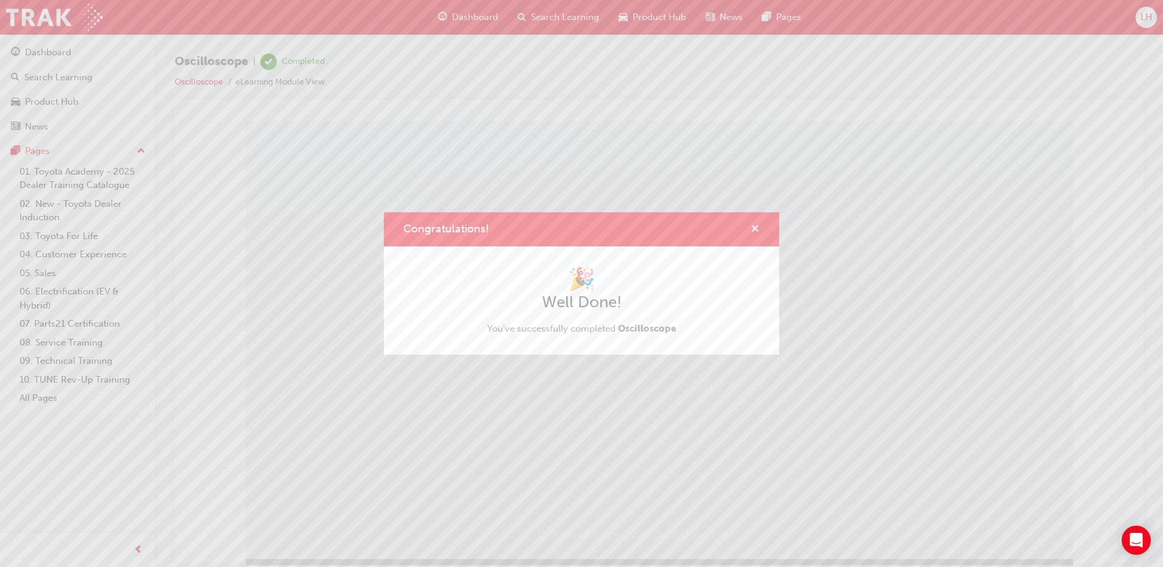
click at [754, 230] on span "cross-icon" at bounding box center [755, 230] width 9 height 11
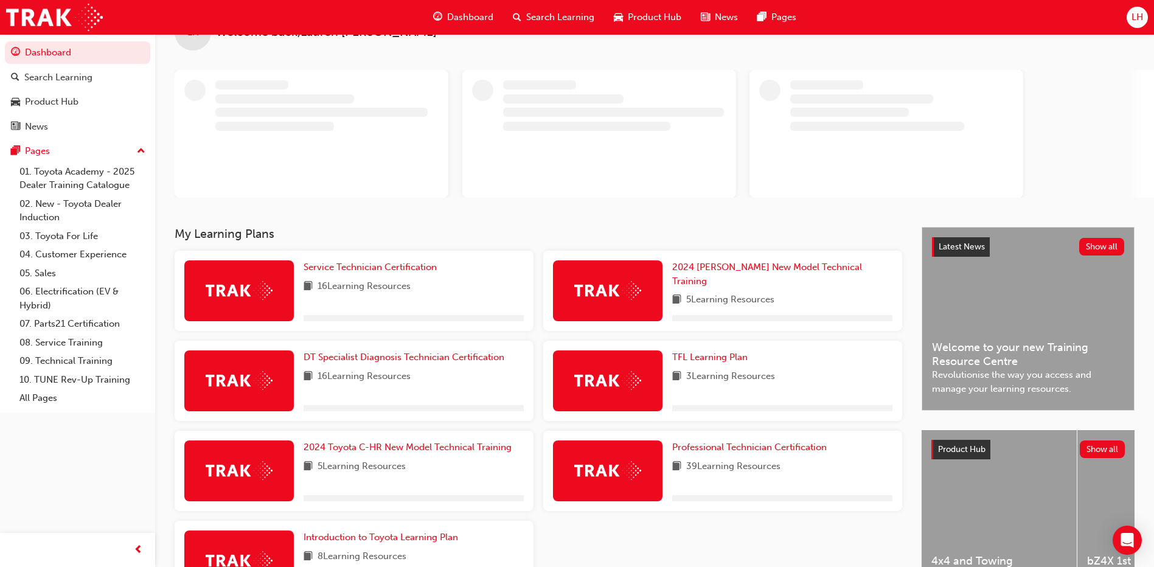
scroll to position [61, 0]
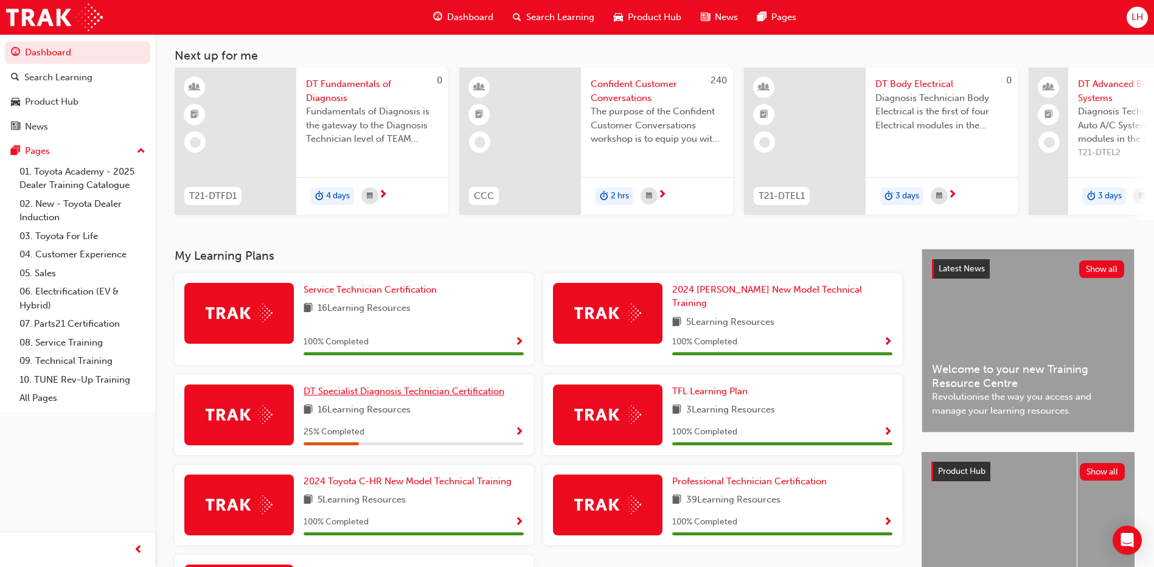
click at [380, 386] on span "DT Specialist Diagnosis Technician Certification" at bounding box center [404, 391] width 201 height 11
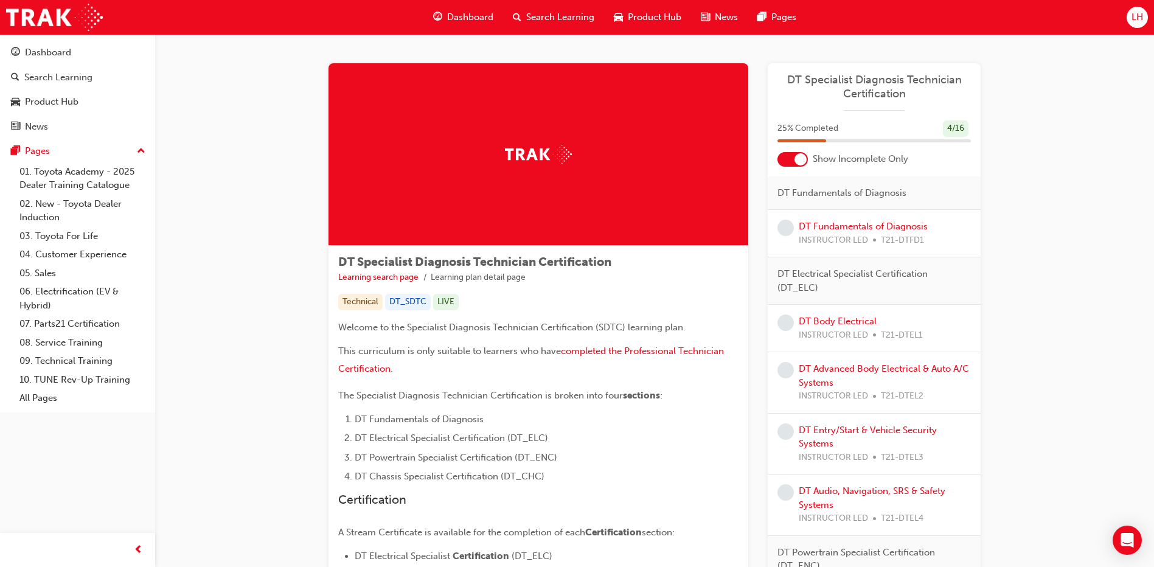
click at [471, 16] on span "Dashboard" at bounding box center [470, 17] width 46 height 14
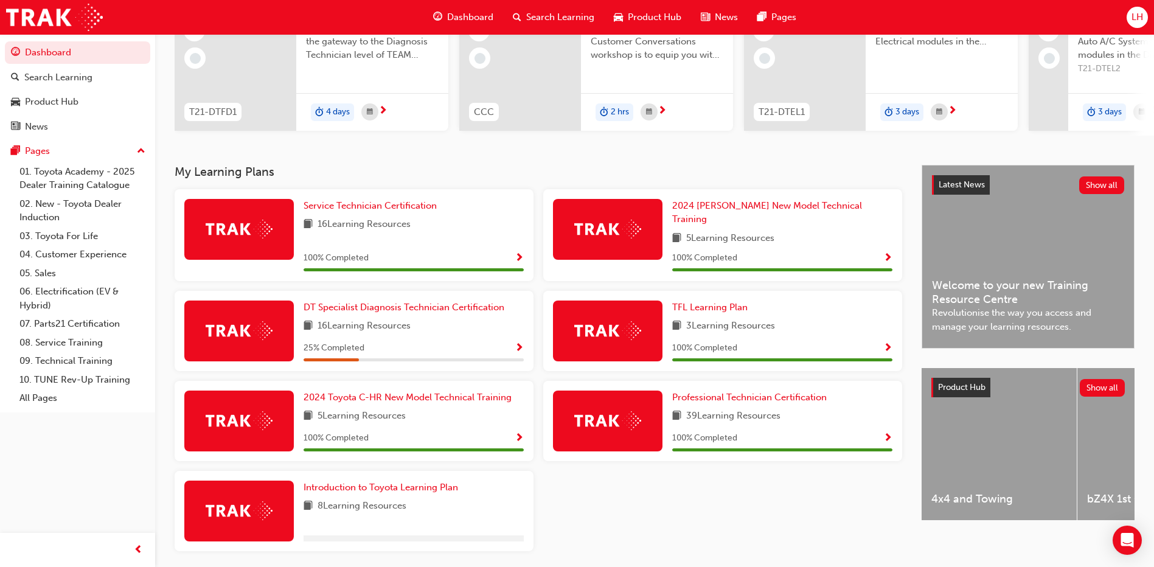
scroll to position [182, 0]
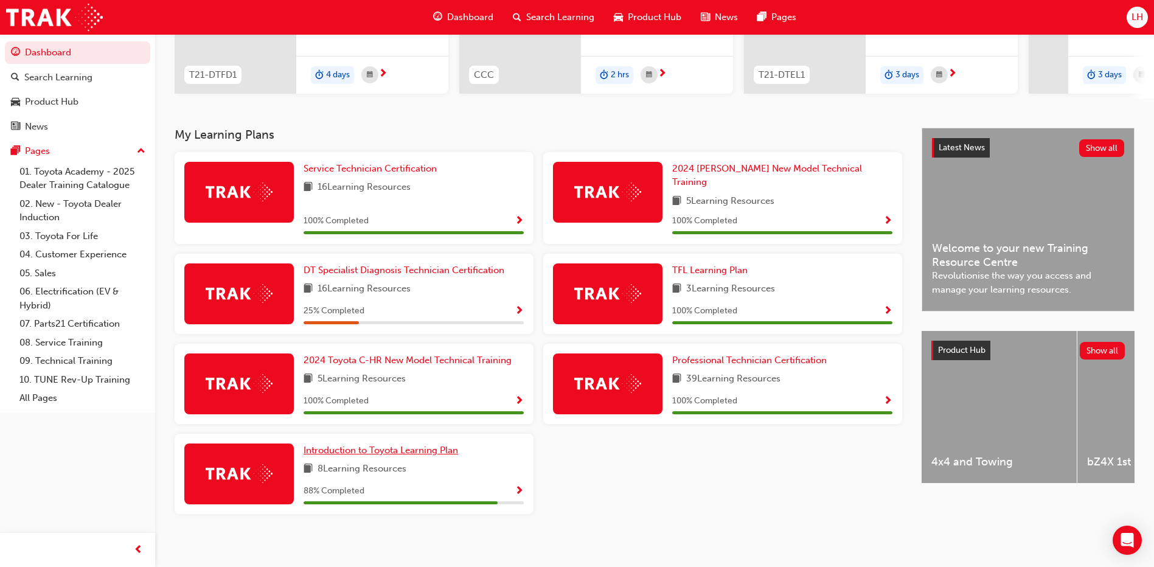
click at [385, 445] on span "Introduction to Toyota Learning Plan" at bounding box center [381, 450] width 155 height 11
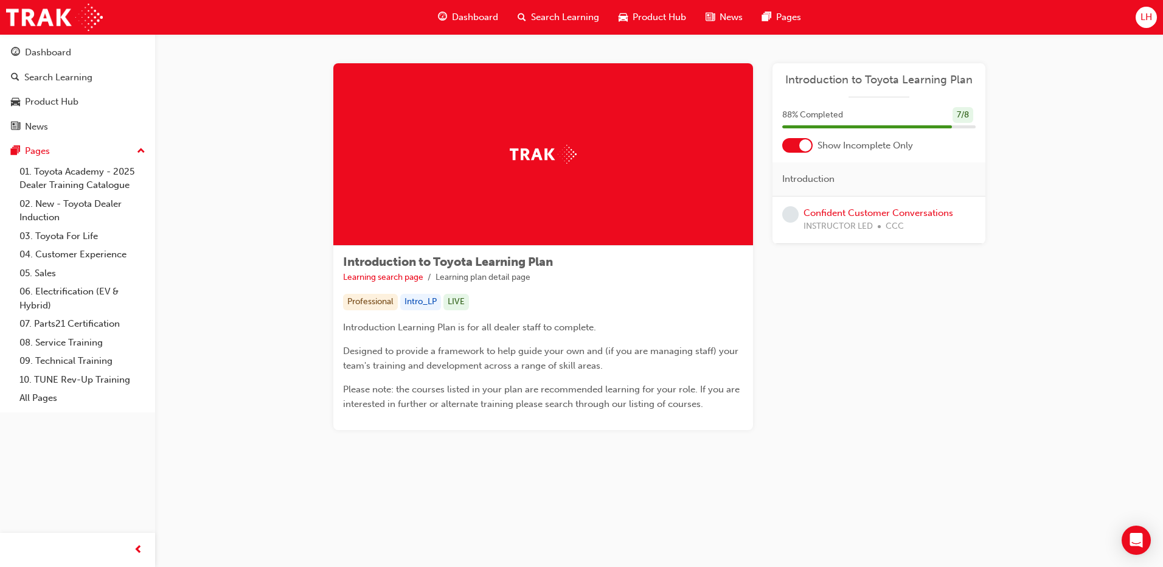
click at [454, 8] on div "Dashboard" at bounding box center [468, 17] width 80 height 25
